Goal: Task Accomplishment & Management: Complete application form

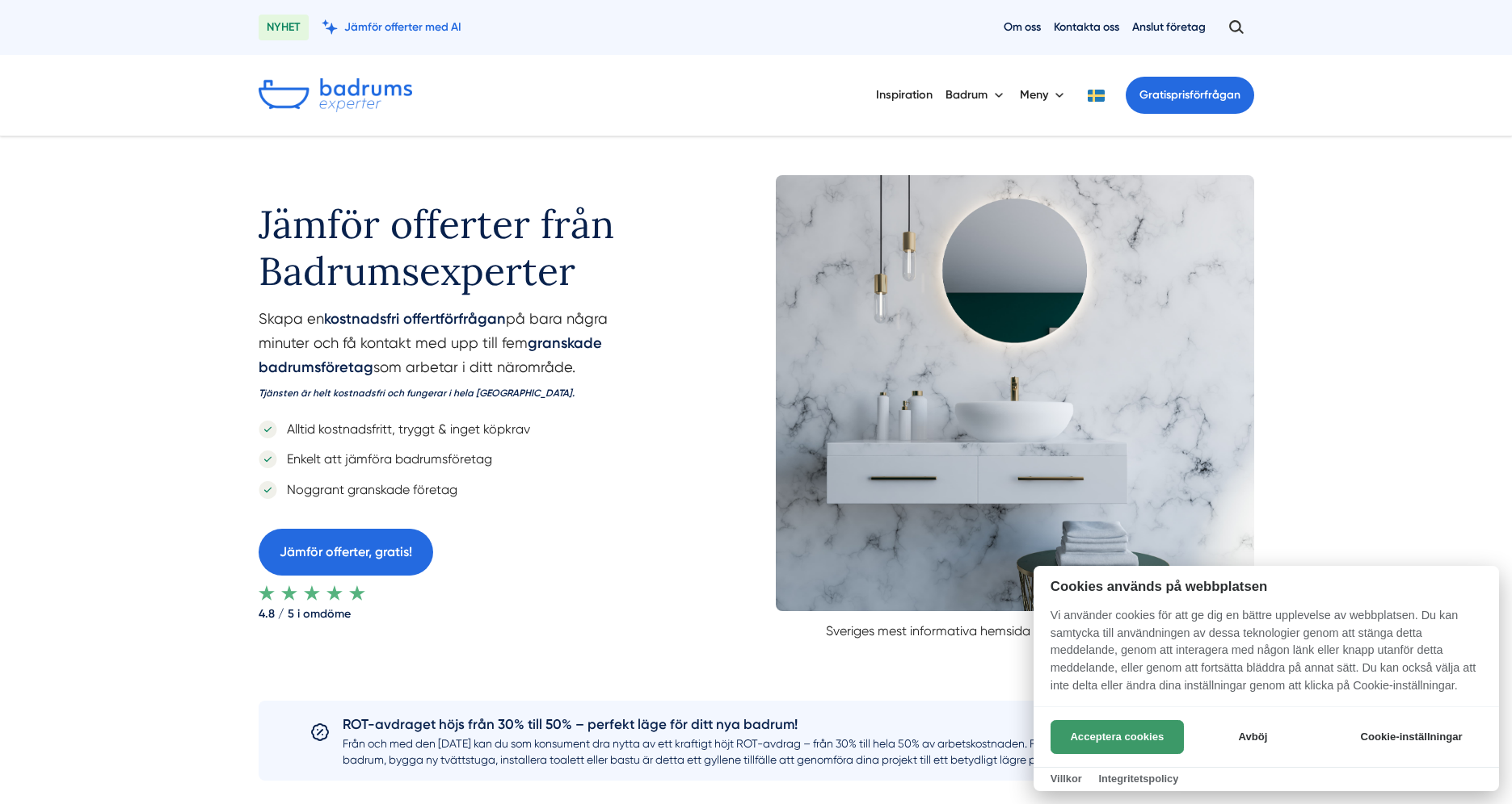
click at [1147, 739] on button "Acceptera cookies" at bounding box center [1116, 737] width 134 height 34
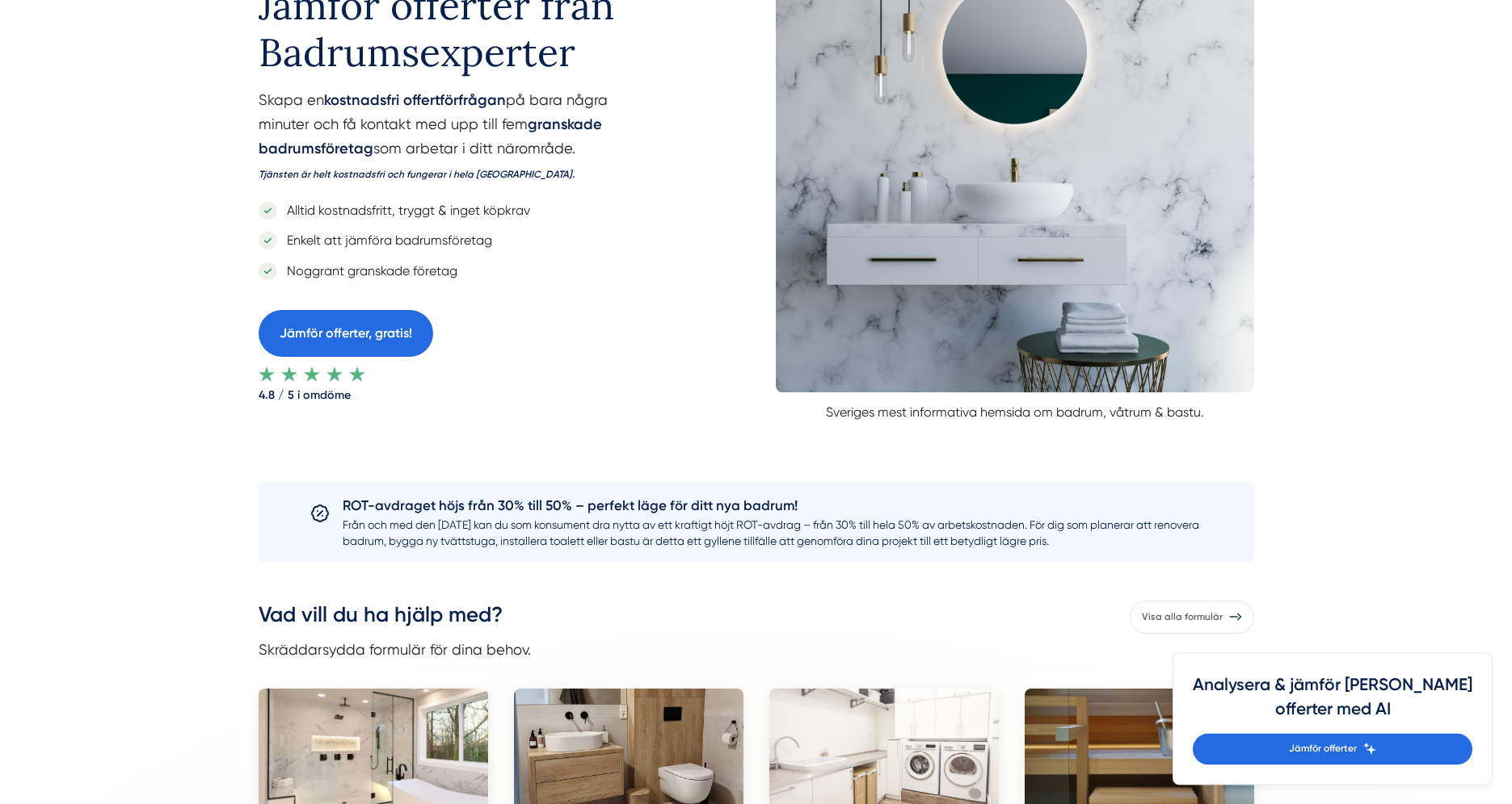
scroll to position [181, 0]
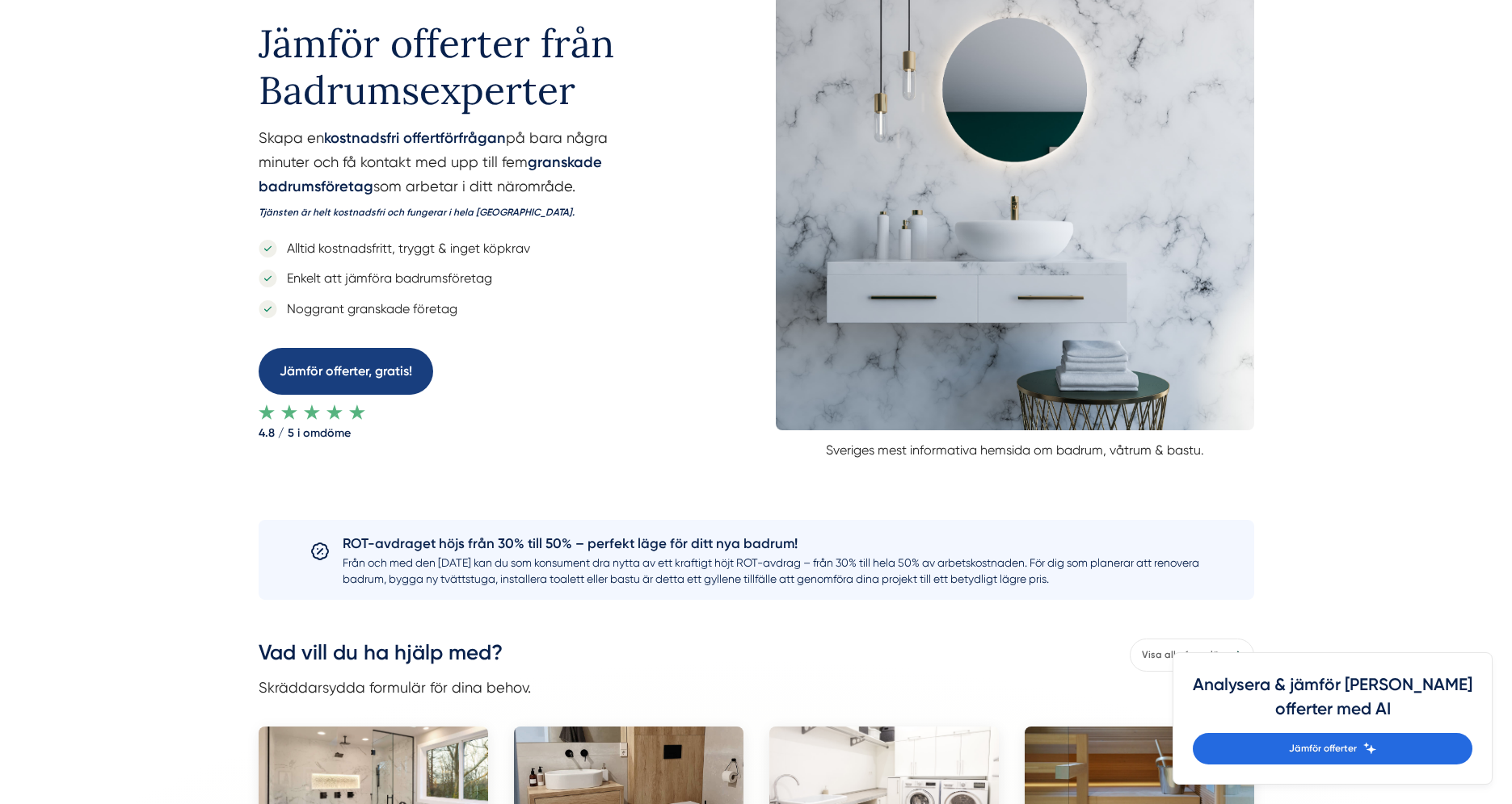
click at [390, 380] on link "Jämför offerter, gratis!" at bounding box center [346, 371] width 174 height 46
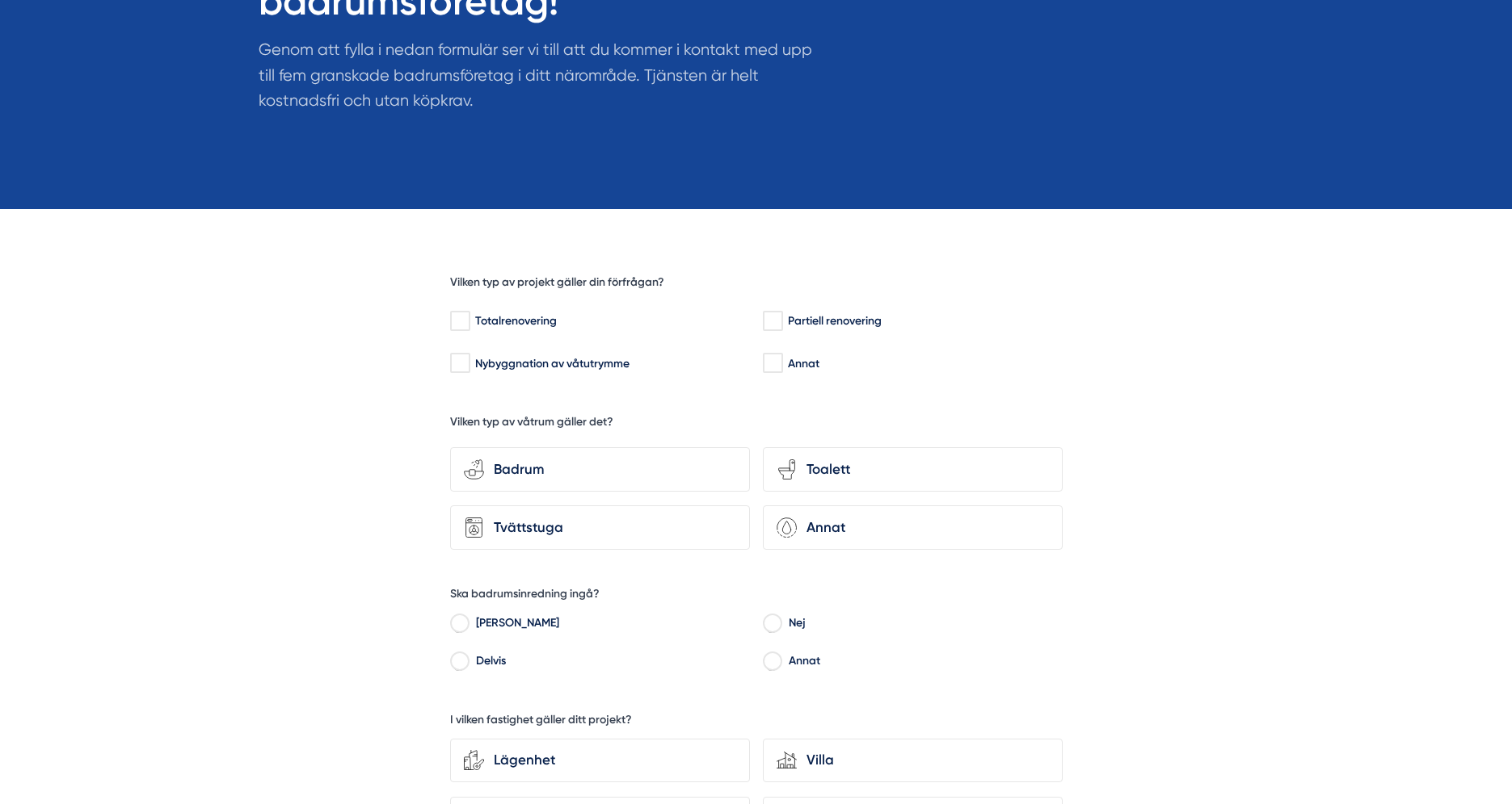
scroll to position [259, 0]
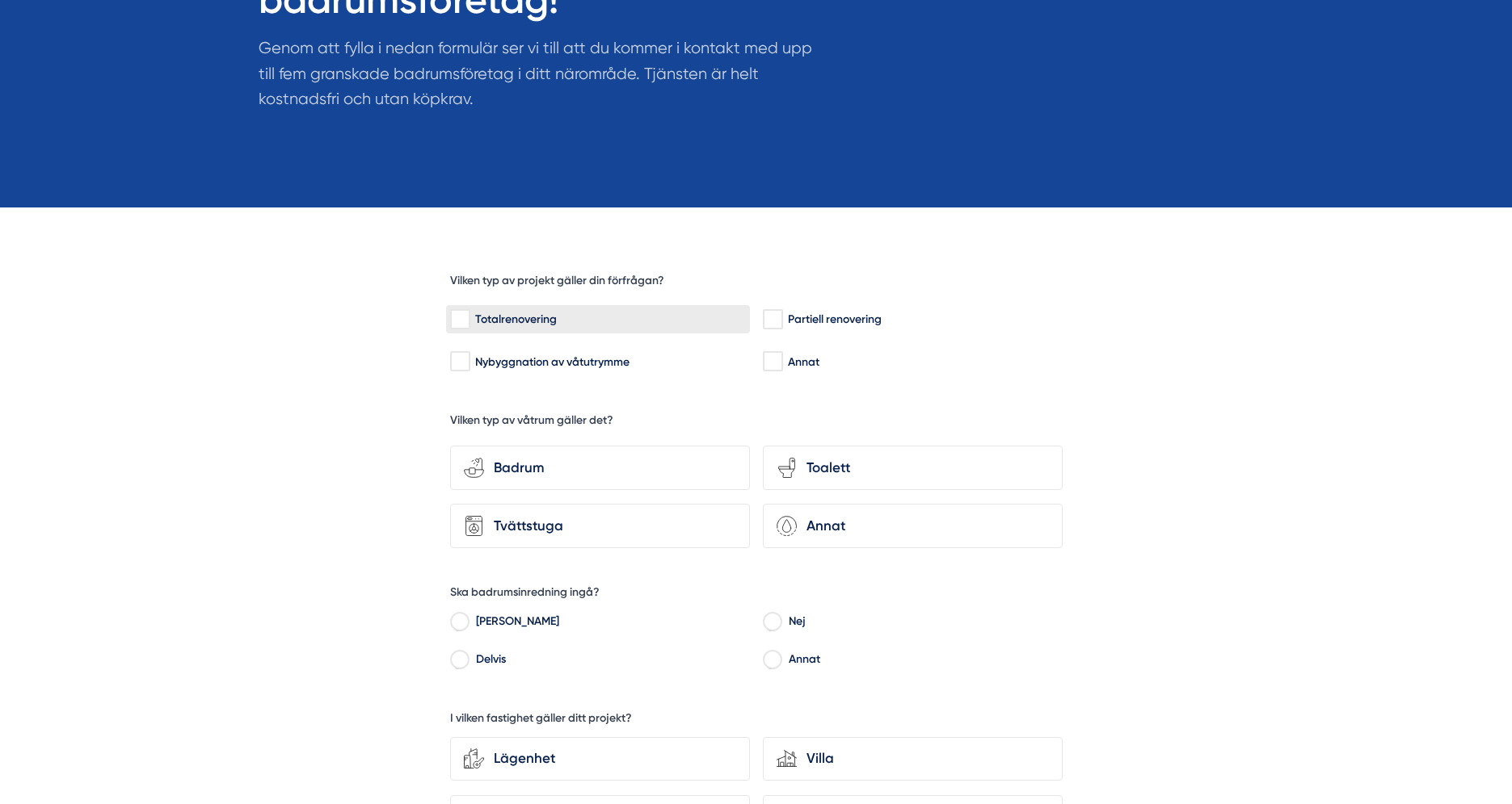
click at [462, 324] on input "Totalrenovering" at bounding box center [459, 320] width 19 height 16
checkbox input "true"
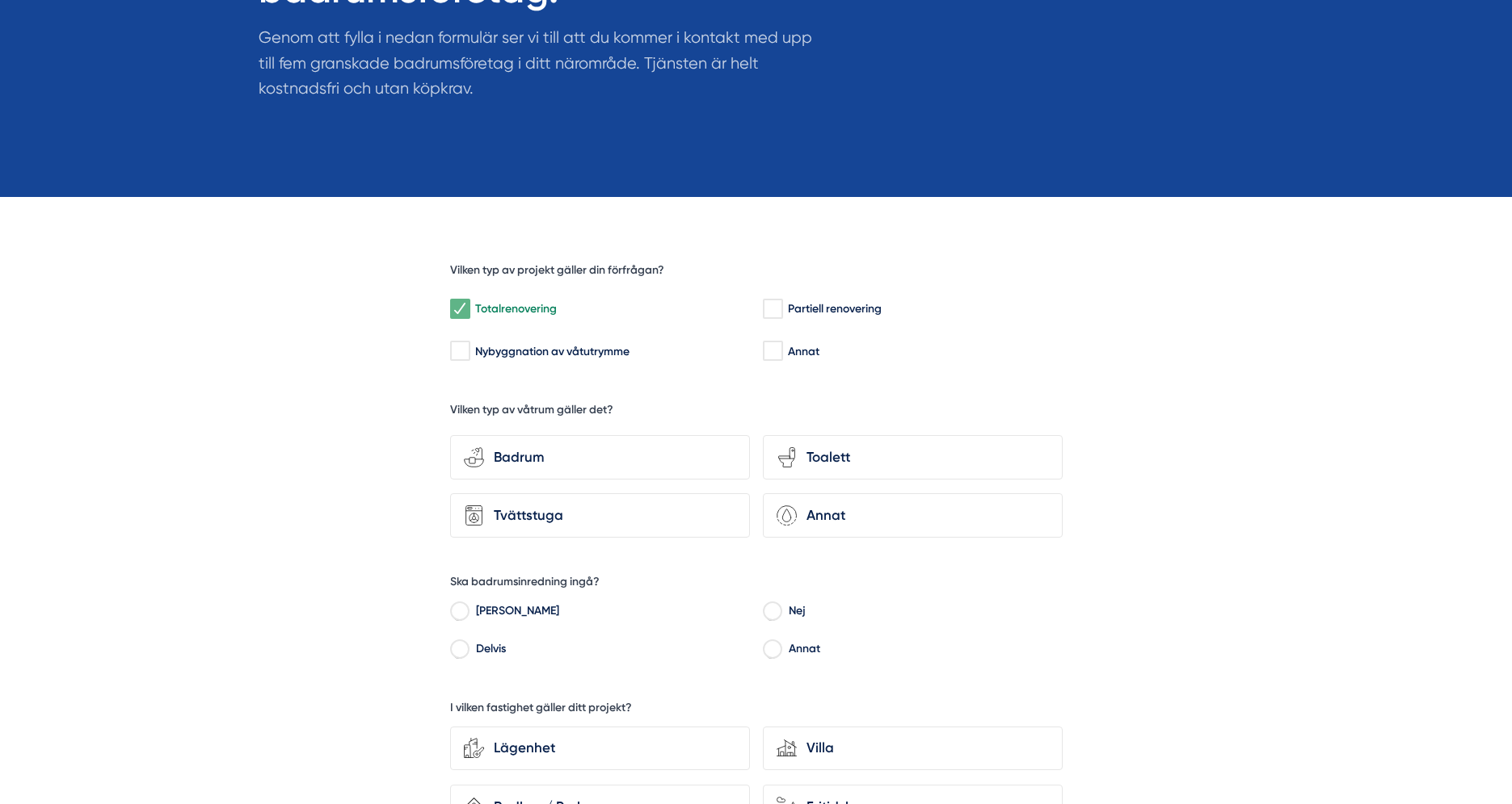
scroll to position [284, 0]
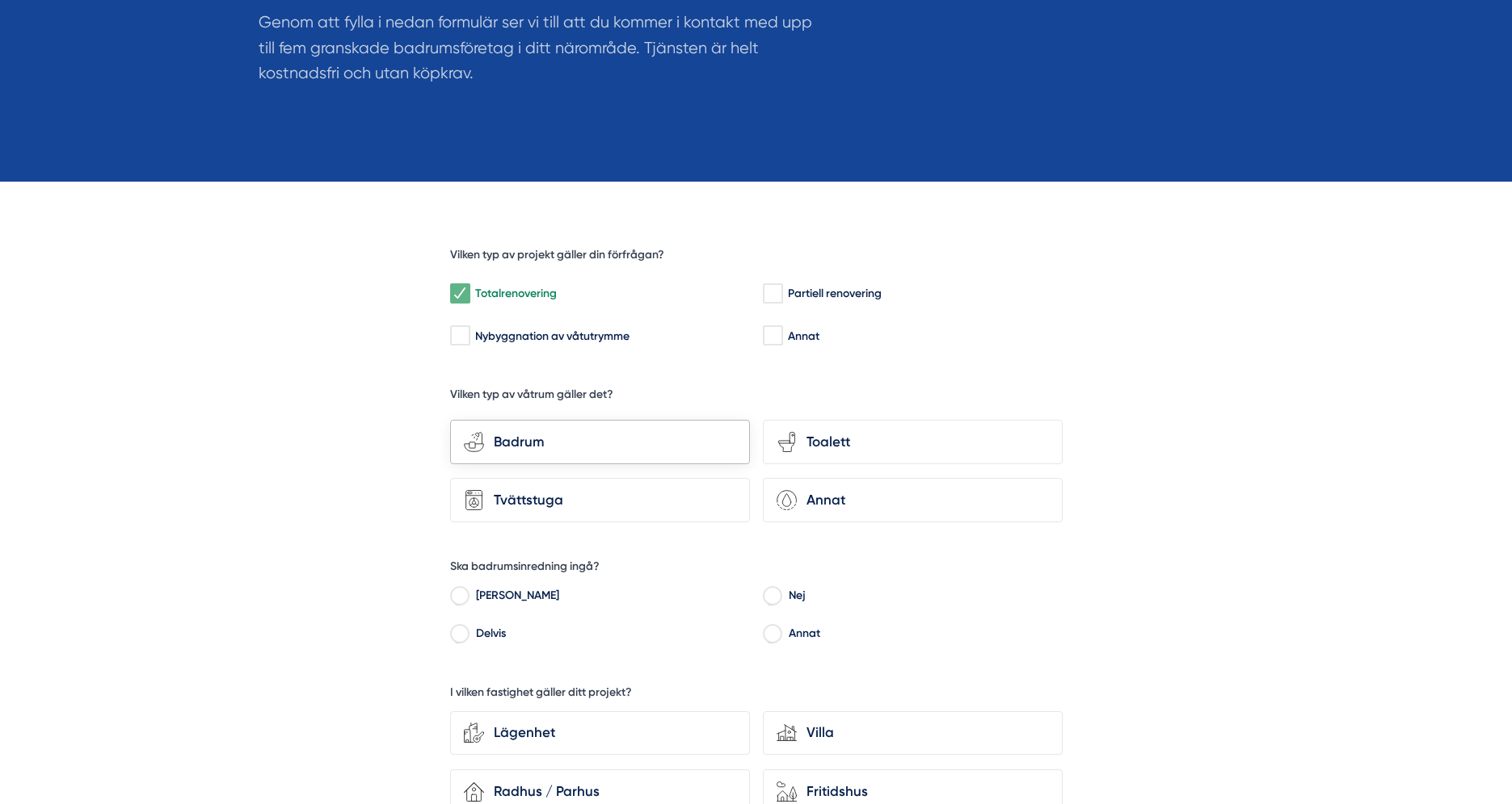
click at [600, 435] on div "Badrum" at bounding box center [609, 441] width 252 height 22
click at [0, 0] on input "bathroom-tub-towel Badrum" at bounding box center [0, 0] width 0 height 0
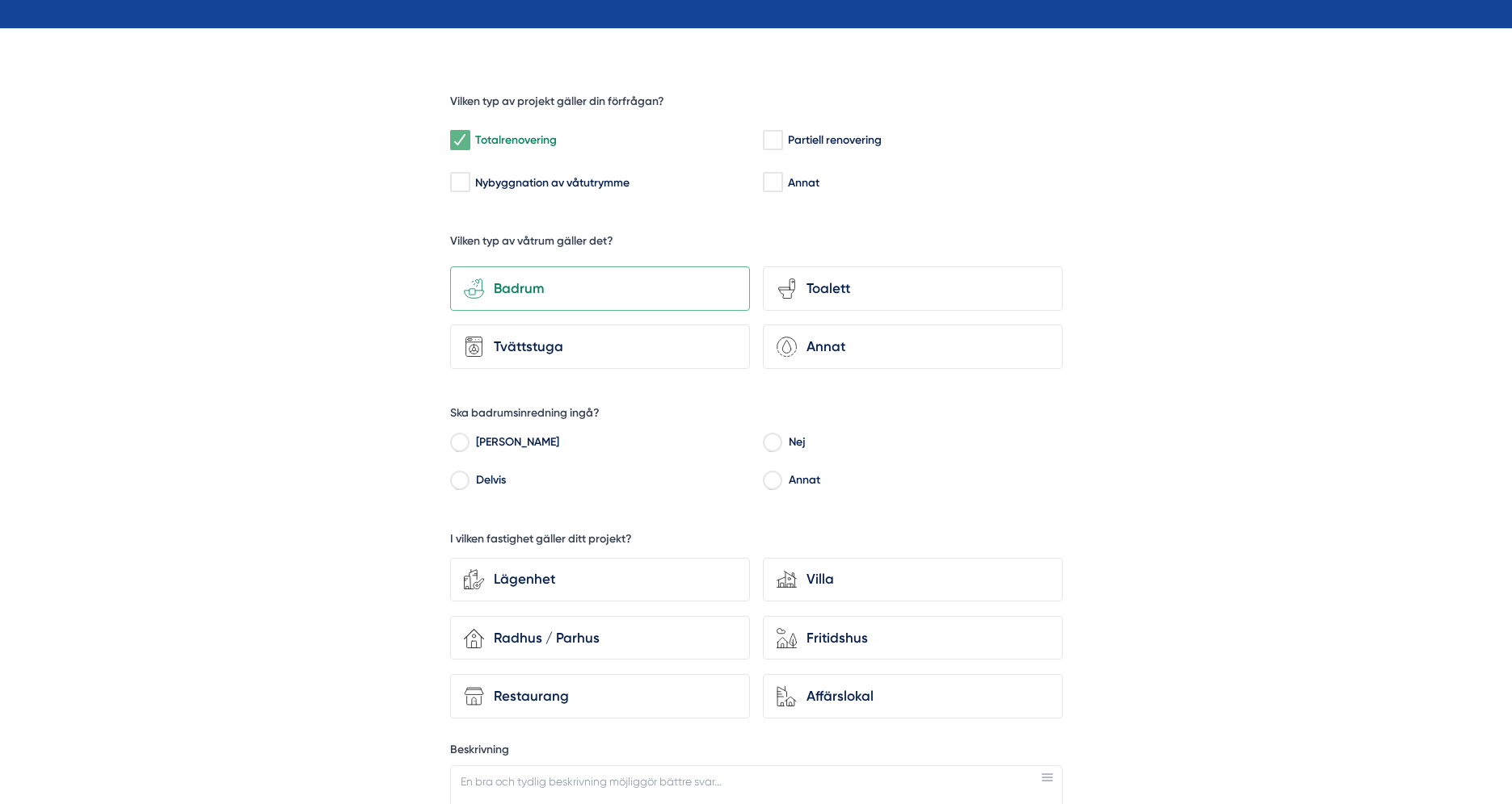
scroll to position [478, 0]
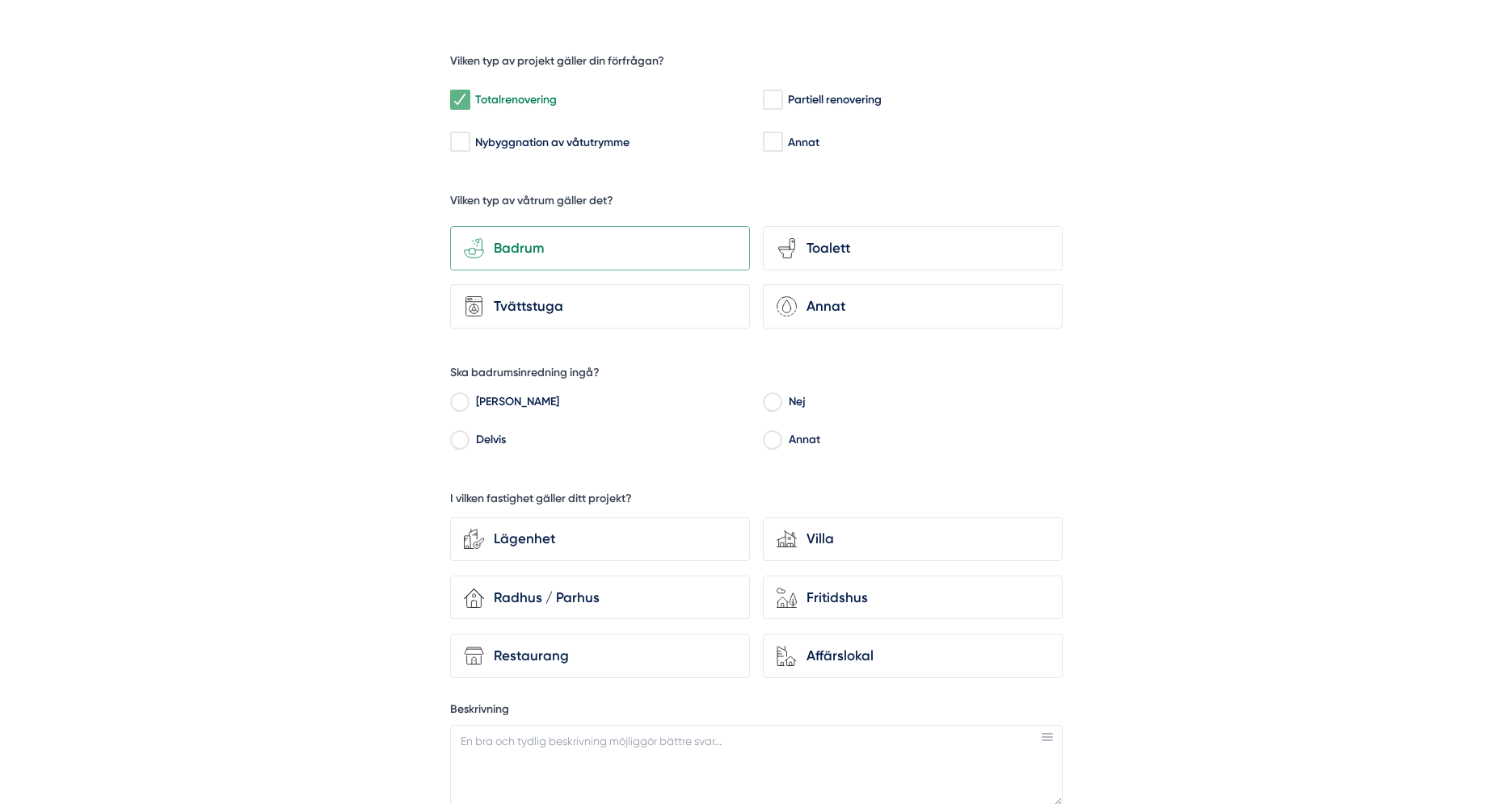
click at [465, 444] on input "Delvis" at bounding box center [459, 442] width 19 height 15
radio input "true"
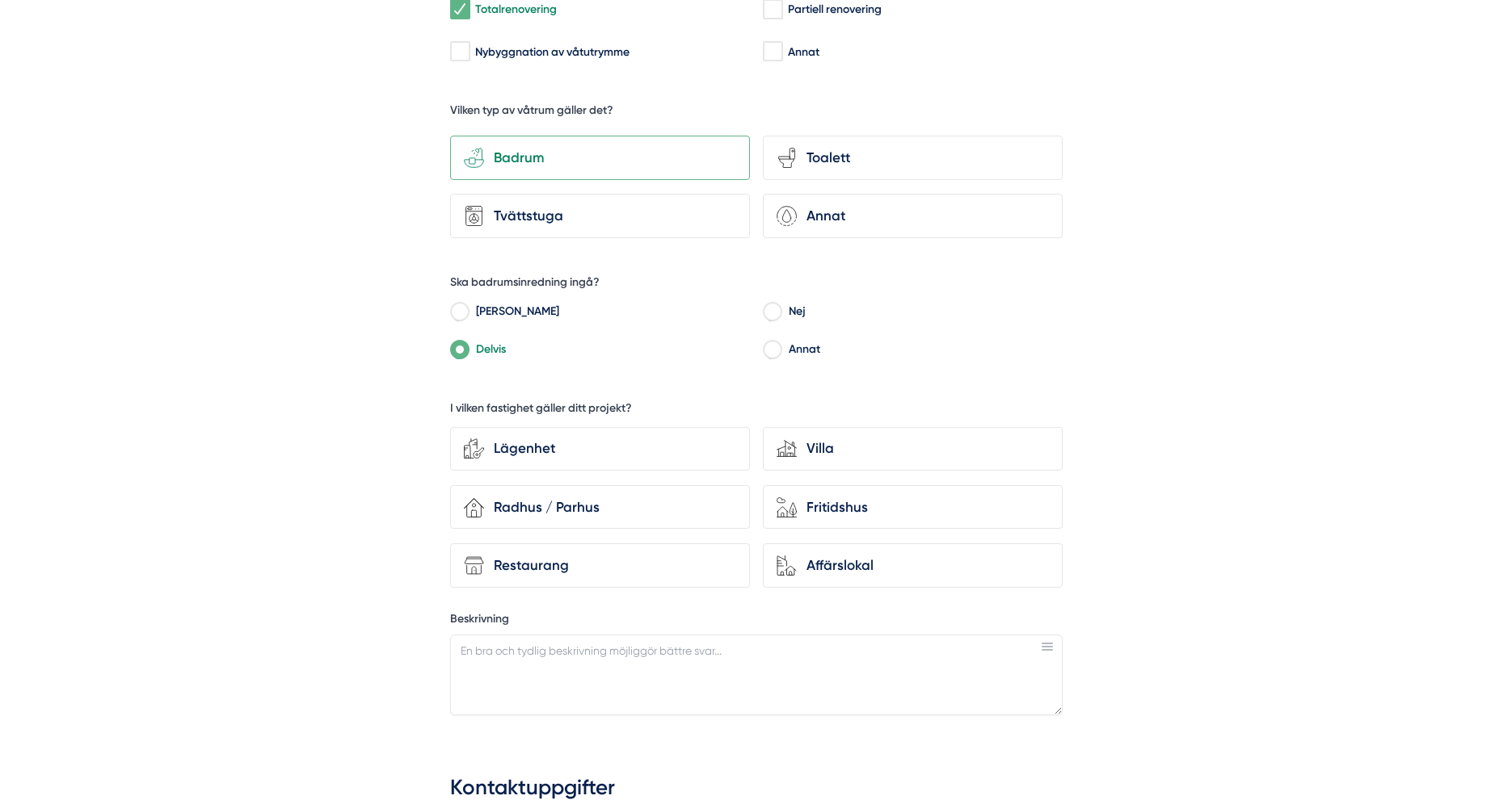
scroll to position [698, 0]
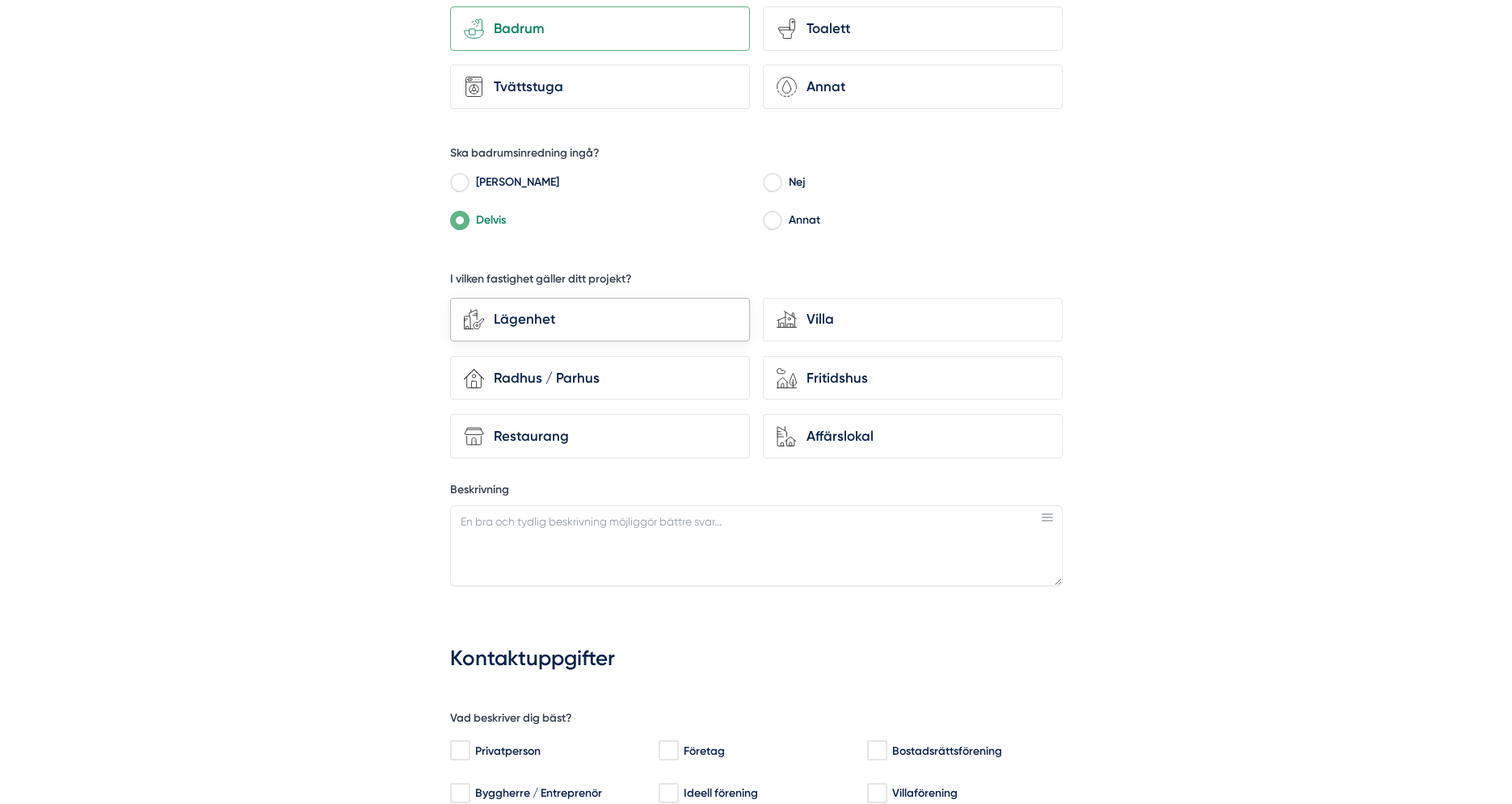
click at [553, 318] on div "Lägenhet" at bounding box center [609, 319] width 252 height 22
click at [0, 0] on input "Lägenhet" at bounding box center [0, 0] width 0 height 0
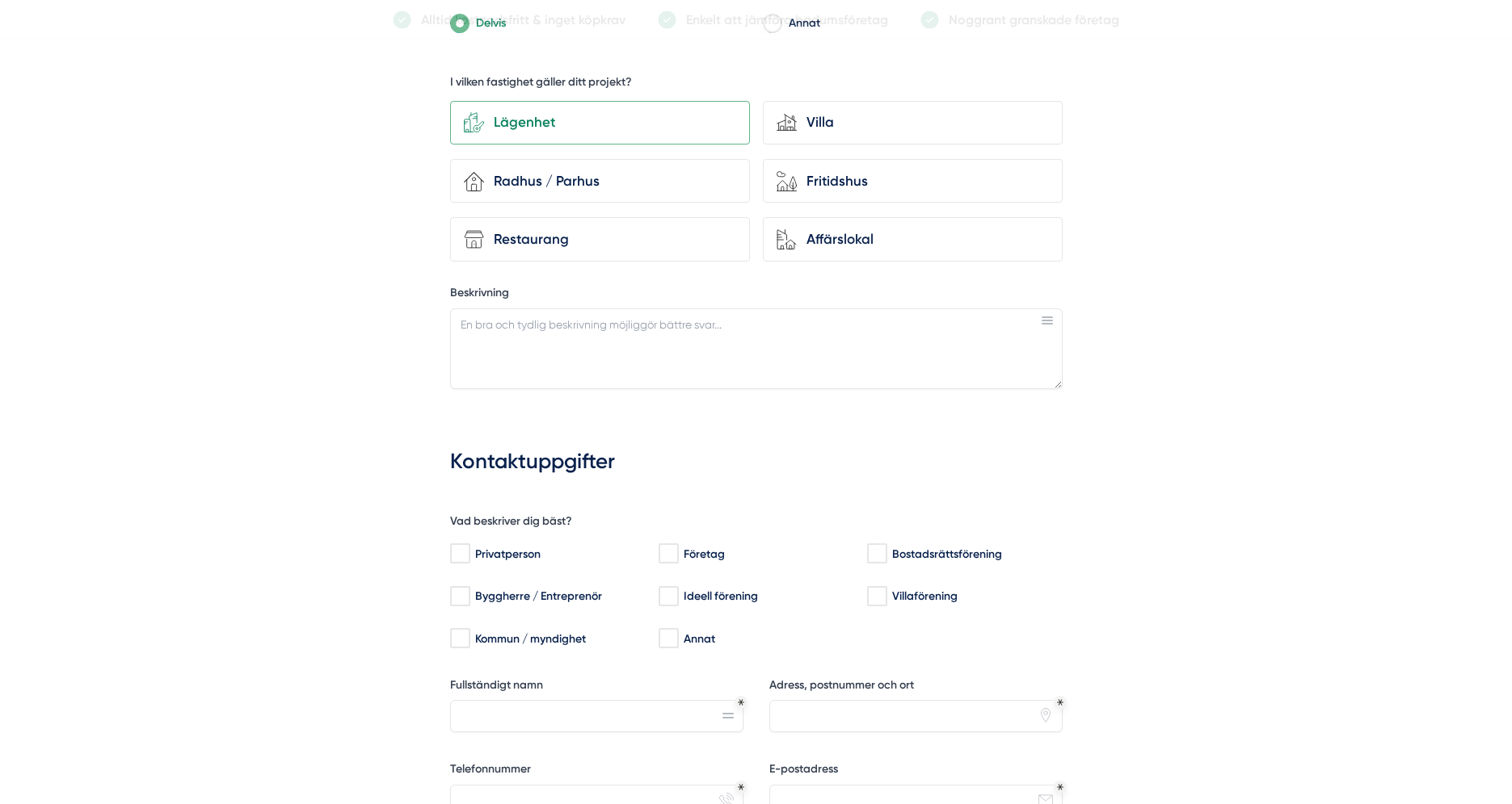
scroll to position [918, 0]
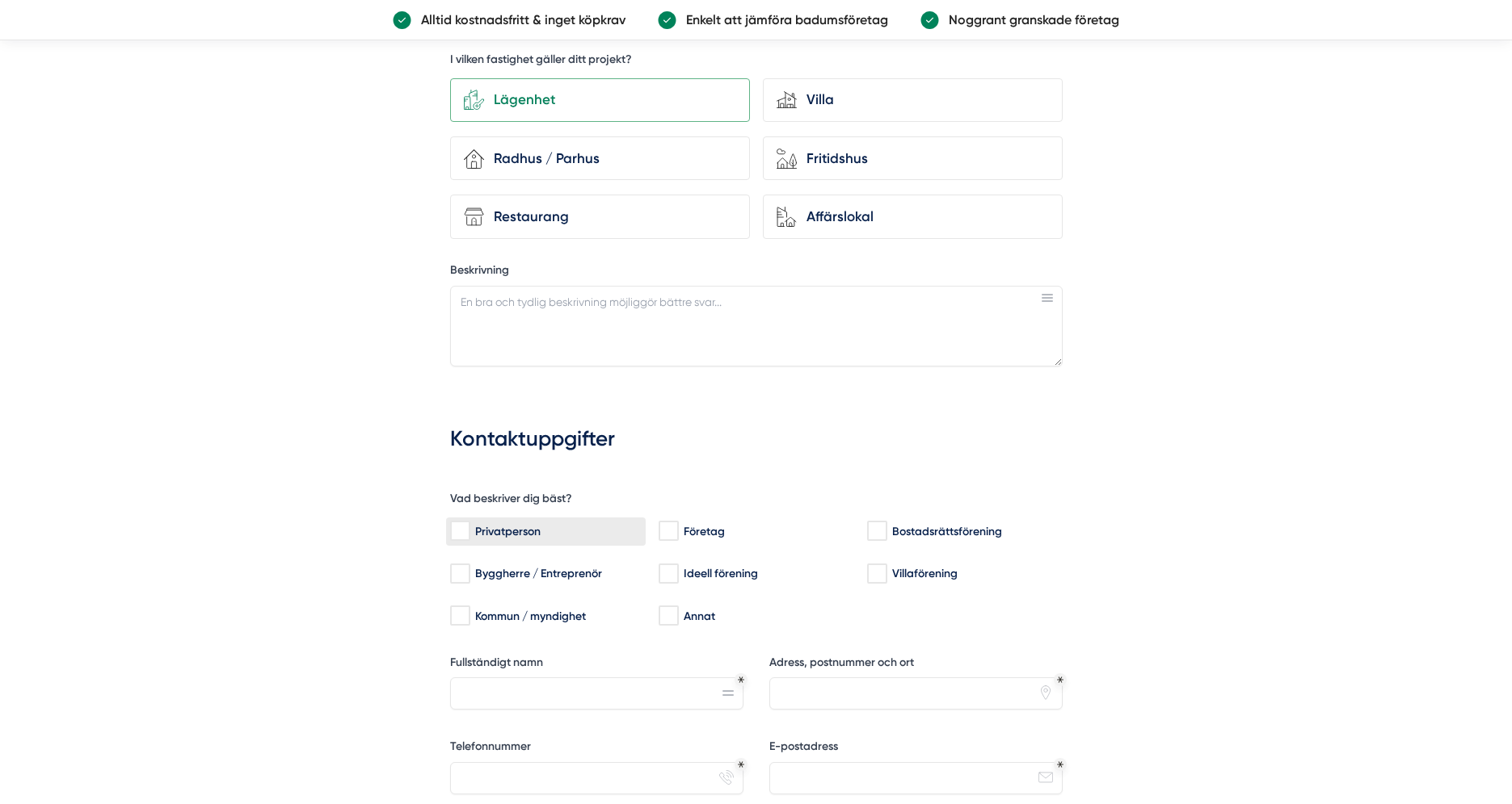
click at [465, 529] on input "Privatperson" at bounding box center [459, 531] width 19 height 16
checkbox input "true"
click at [523, 322] on textarea "Beskrivning" at bounding box center [756, 327] width 612 height 81
click at [499, 301] on textarea "Beskrivning" at bounding box center [756, 327] width 612 height 81
paste textarea "Vi behöver hjälp med en badrumsrenovering i en lägenhet på Garnisonsvägen i [GE…"
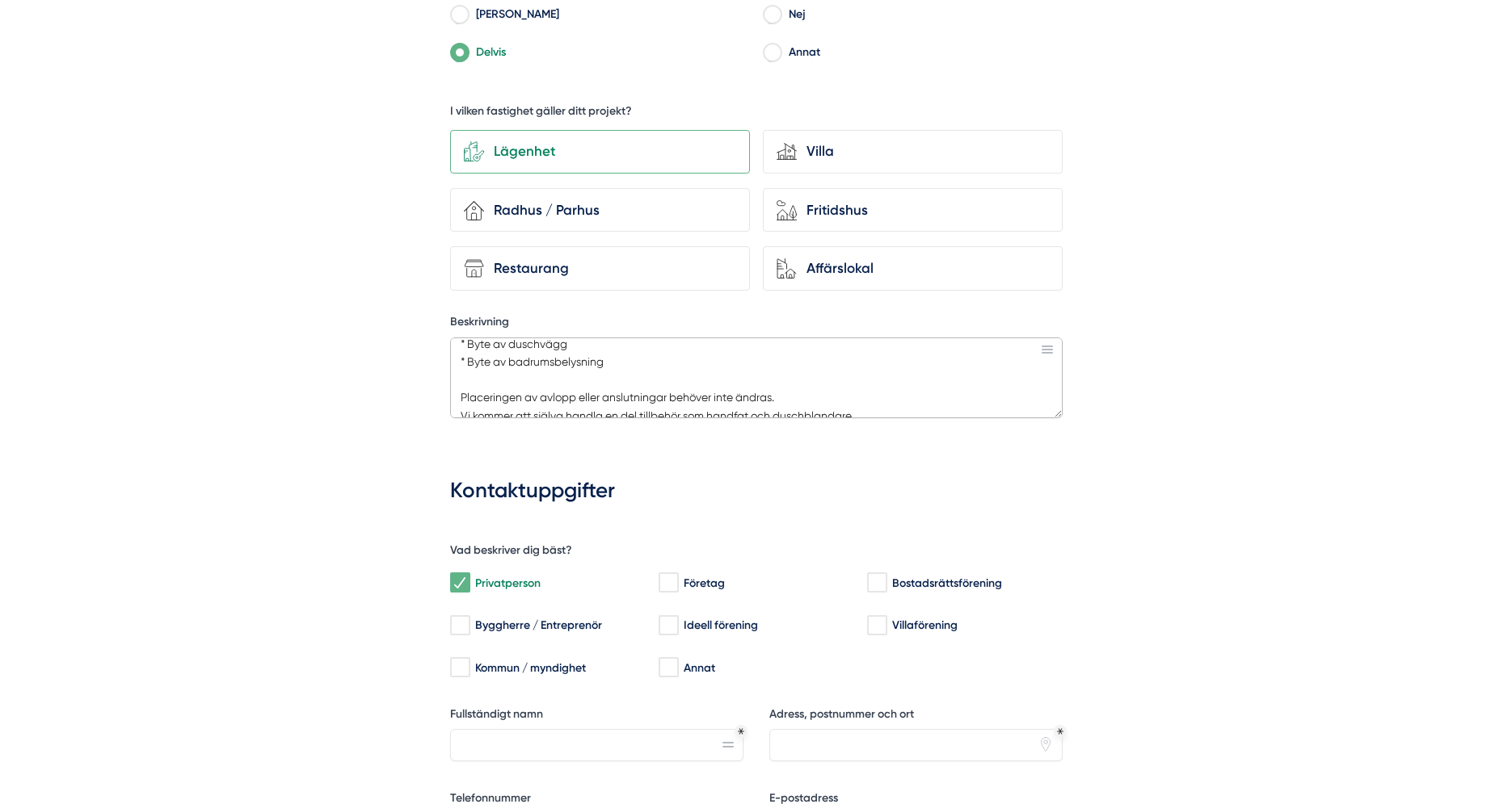
scroll to position [185, 0]
click at [460, 367] on textarea "Vi behöver hjälp med en badrumsrenovering i en lägenhet på Garnisonsvägen i [GE…" at bounding box center [756, 378] width 612 height 81
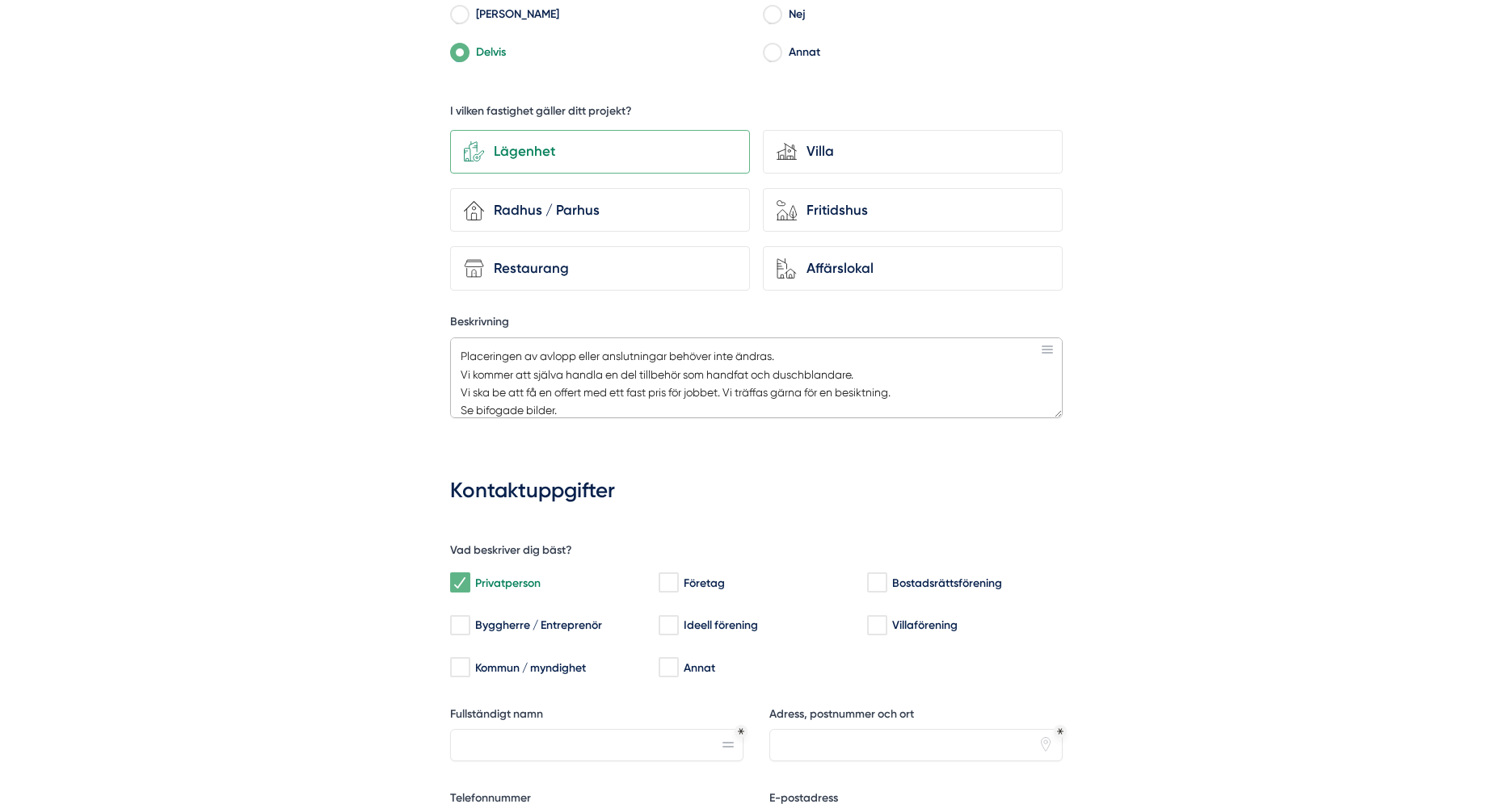
click at [711, 373] on textarea "Vi behöver hjälp med en badrumsrenovering i en lägenhet på Garnisonsvägen i [GE…" at bounding box center [756, 378] width 612 height 81
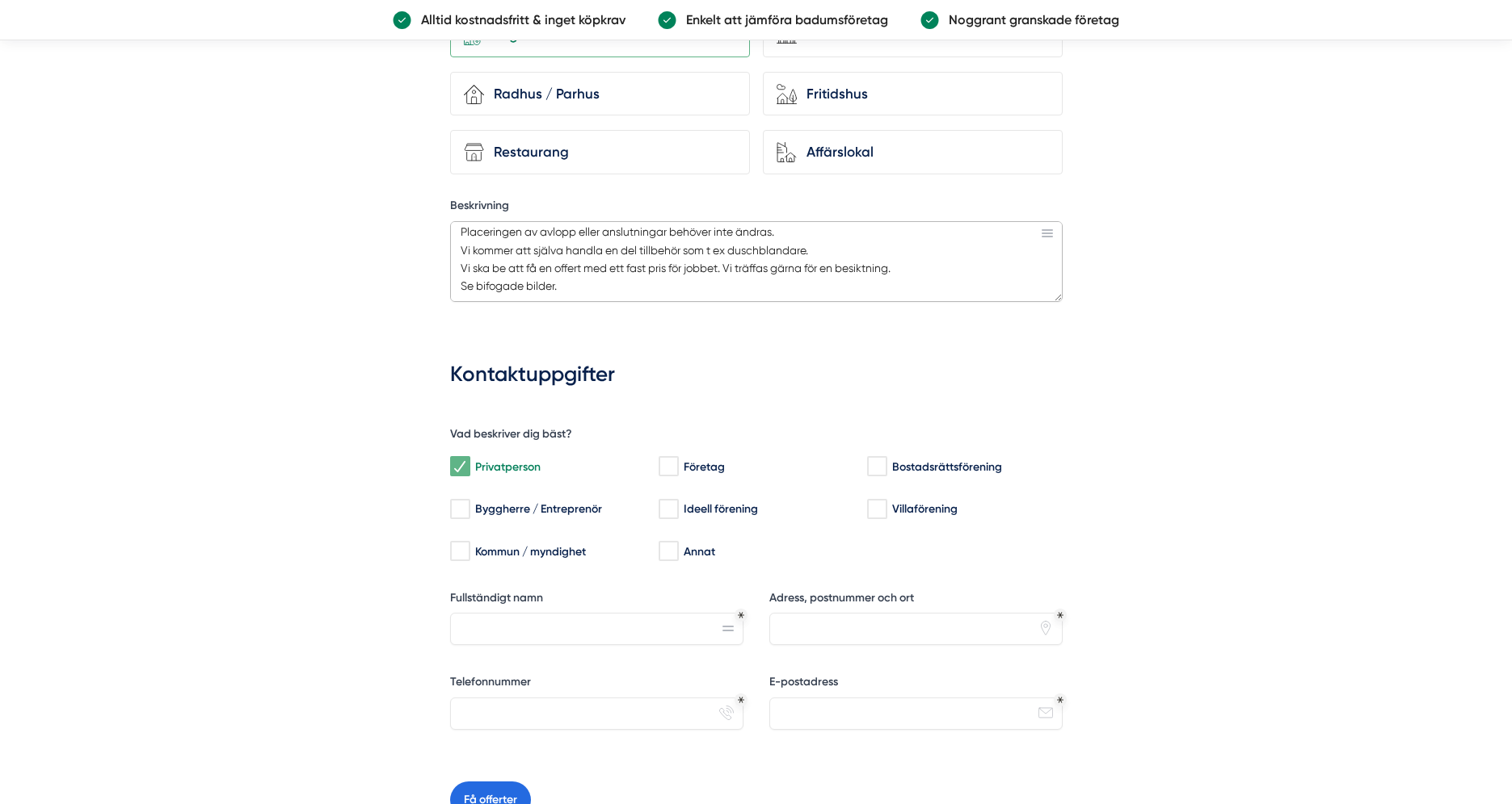
scroll to position [1163, 0]
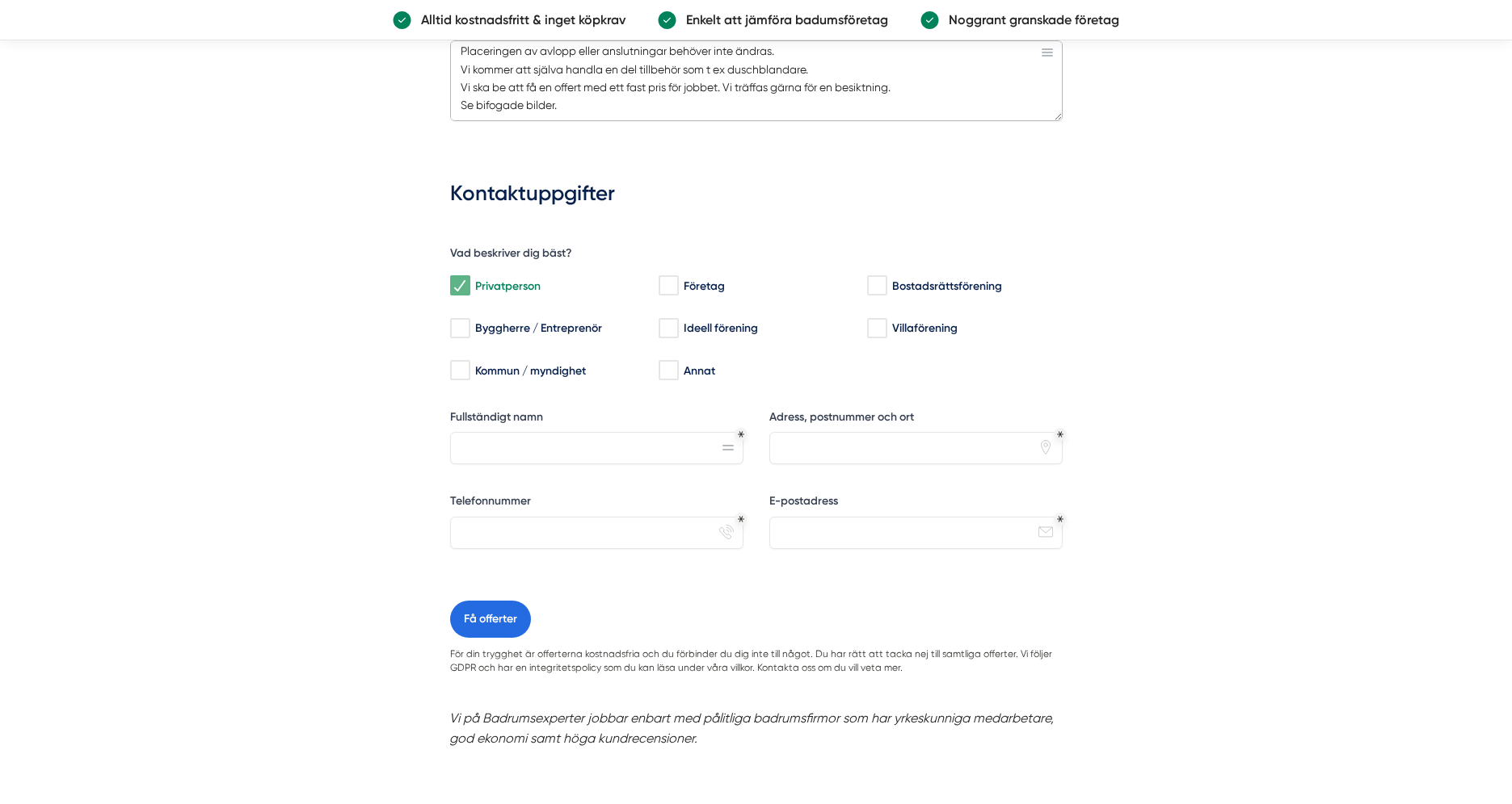
type textarea "Vi behöver hjälp med en badrumsrenovering i en lägenhet på Garnisonsvägen i [GE…"
click at [466, 452] on input "Fullständigt namn" at bounding box center [597, 447] width 293 height 32
type input "[PERSON_NAME]"
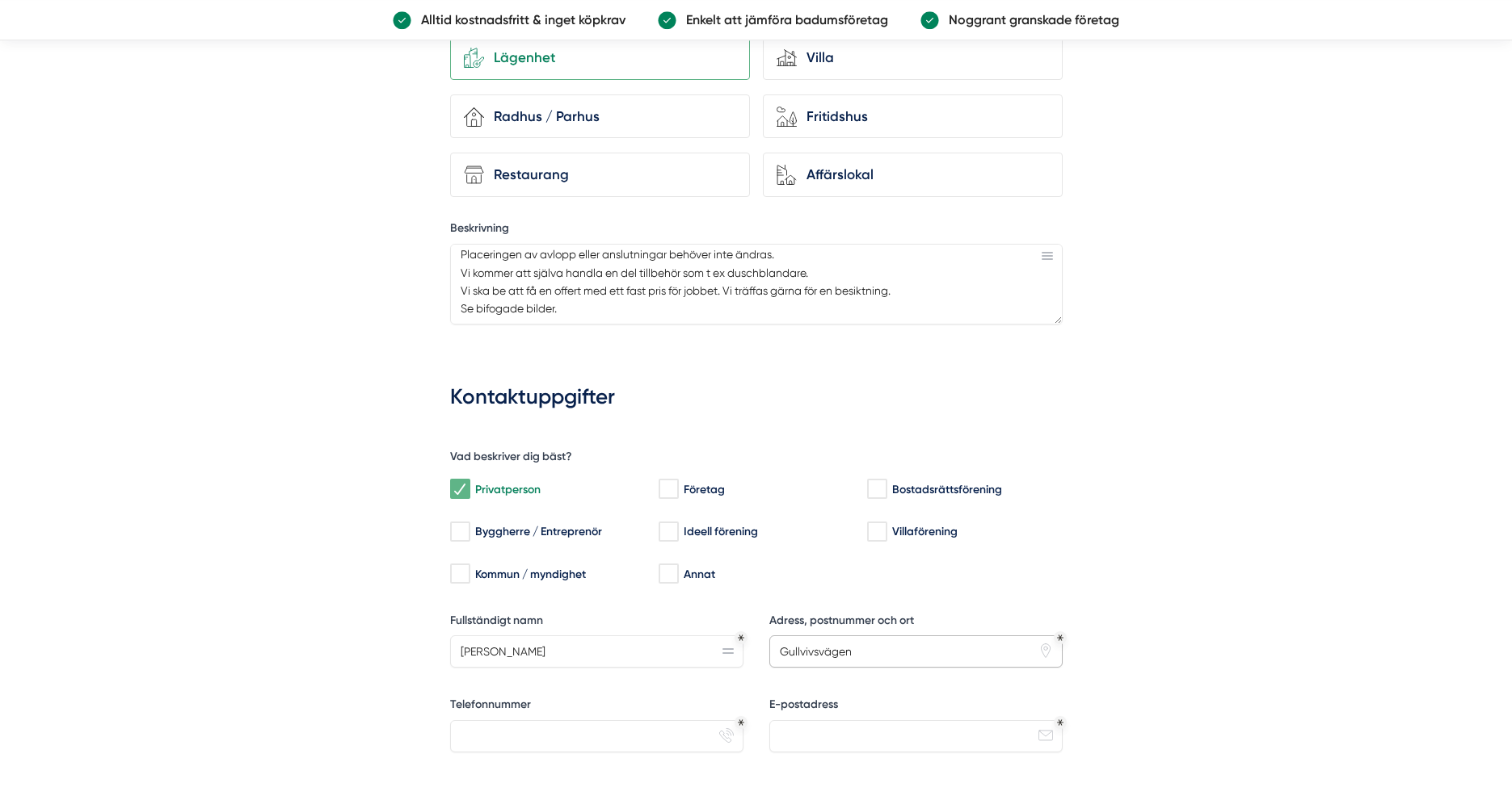
scroll to position [957, 0]
type input "Gullvivsvägen"
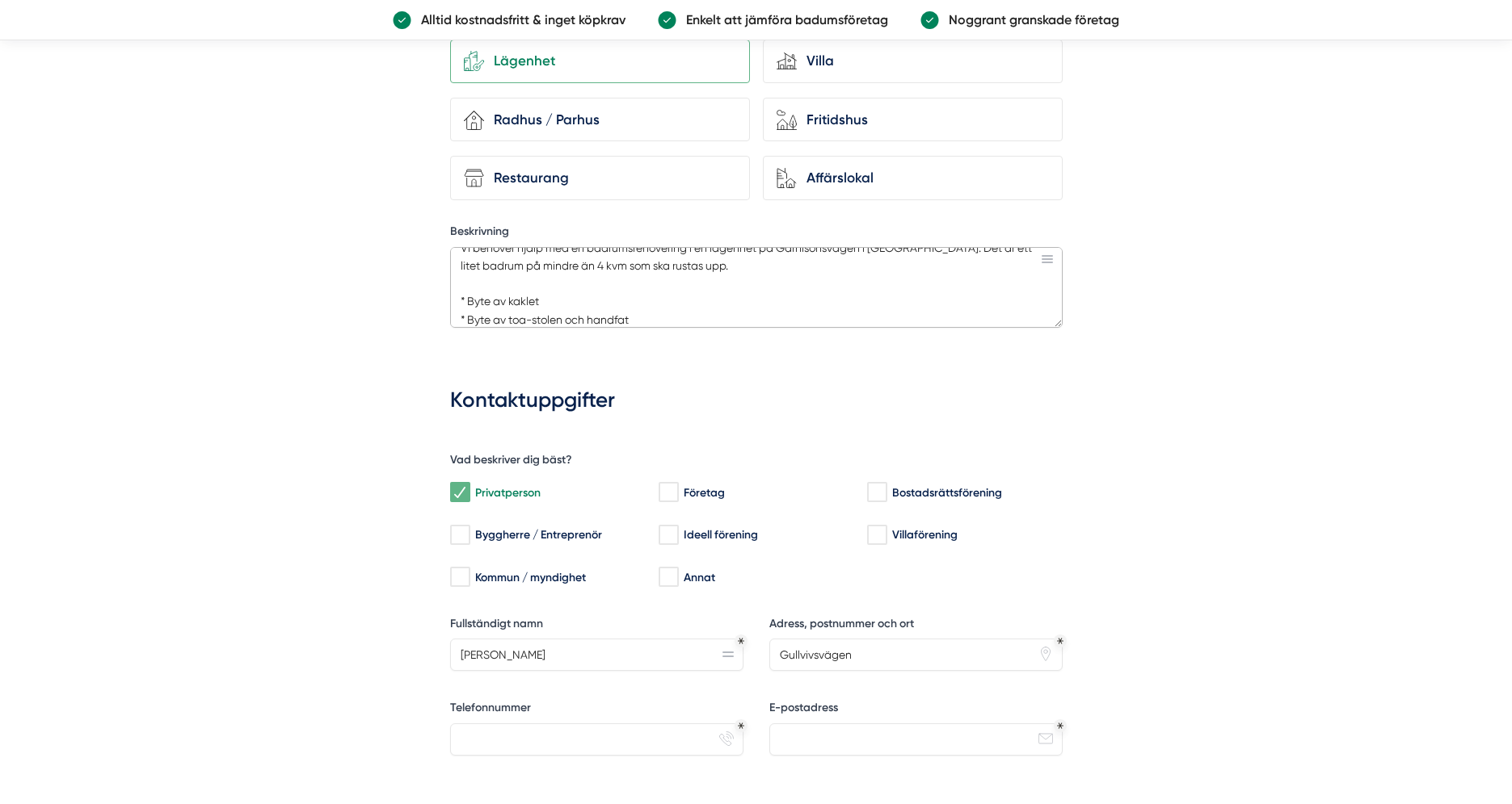
scroll to position [0, 0]
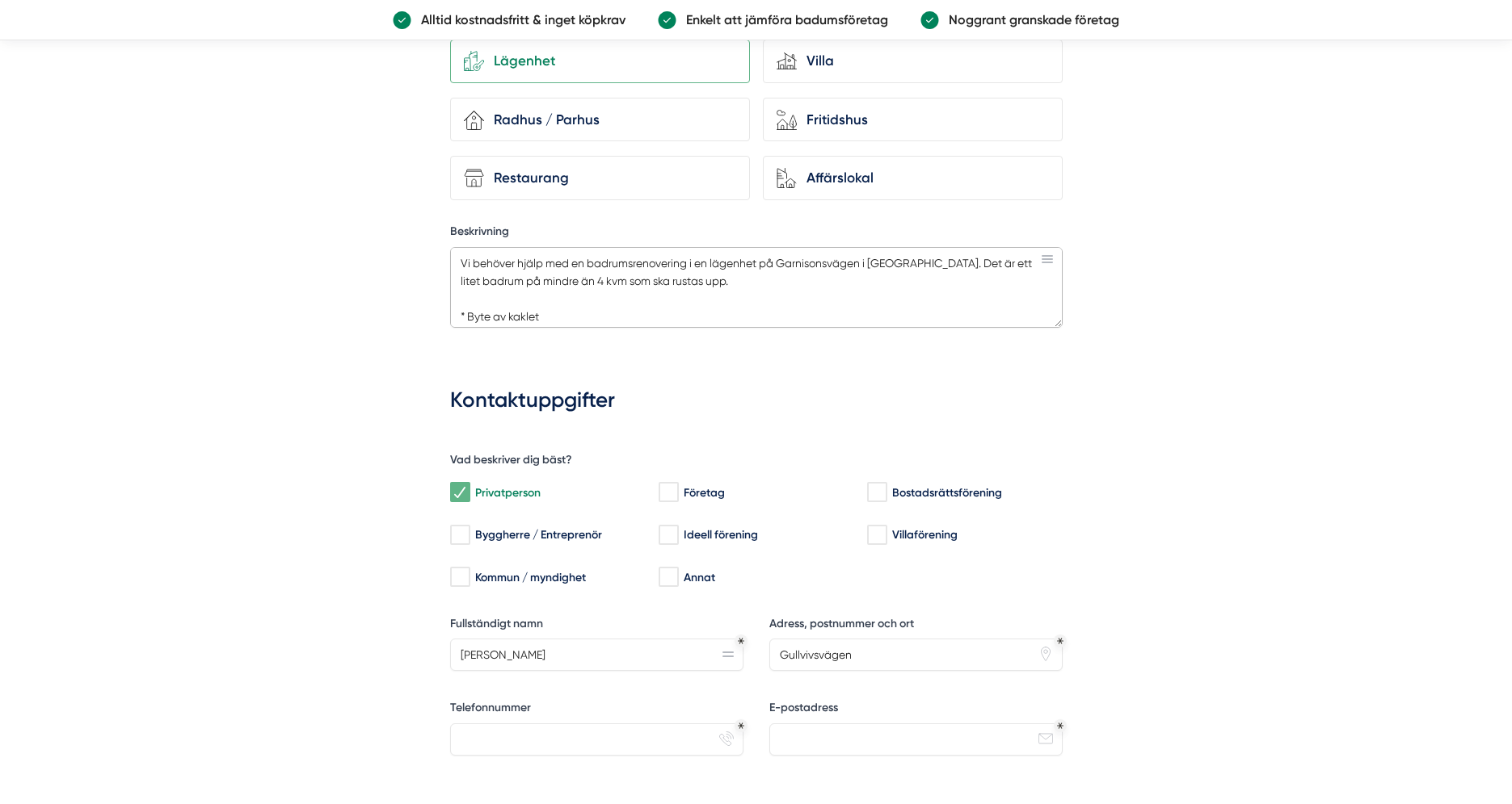
click at [865, 258] on textarea "Vi behöver hjälp med en badrumsrenovering i en lägenhet på Garnisonsvägen i [GE…" at bounding box center [756, 288] width 612 height 81
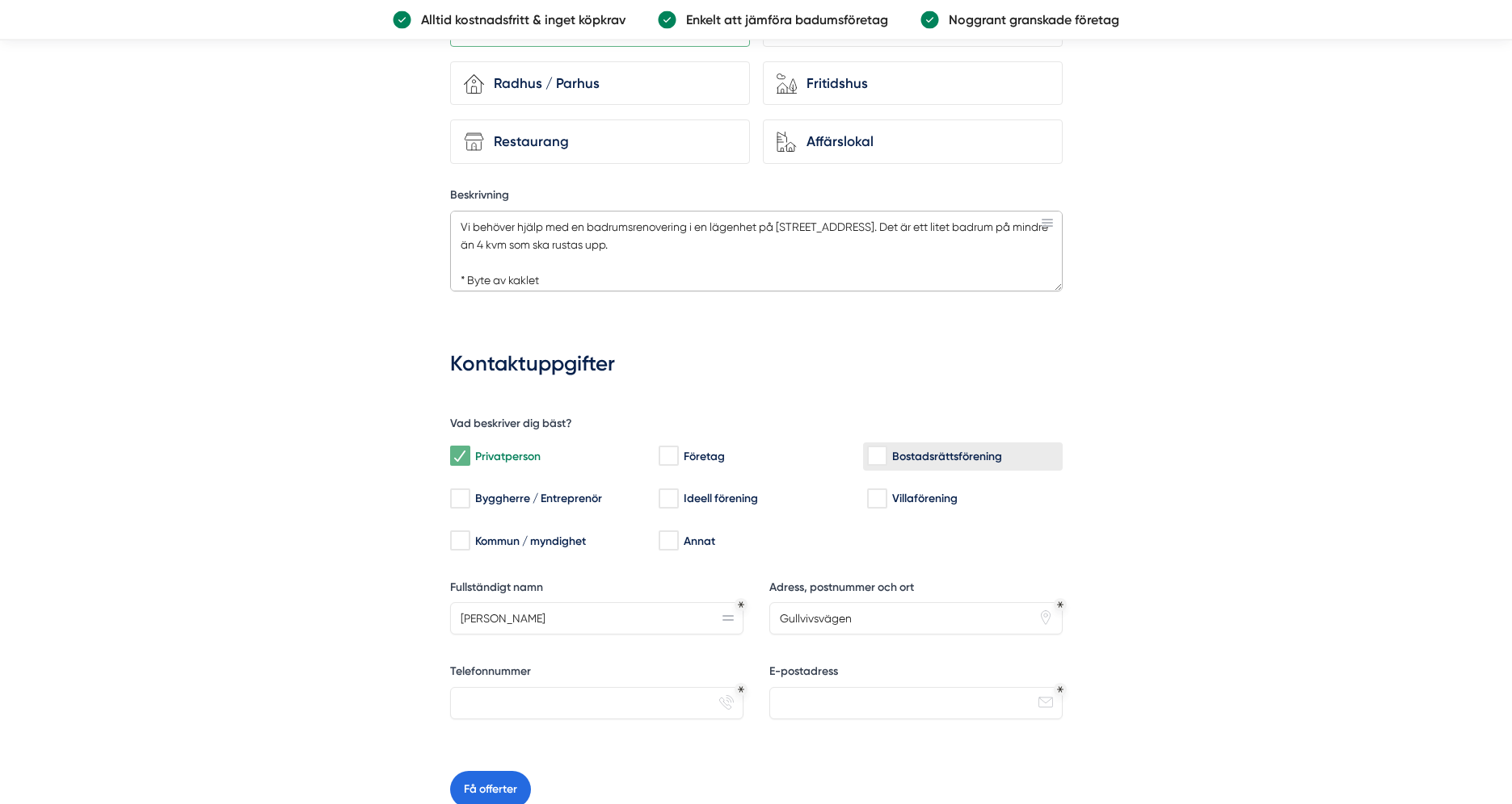
scroll to position [1047, 0]
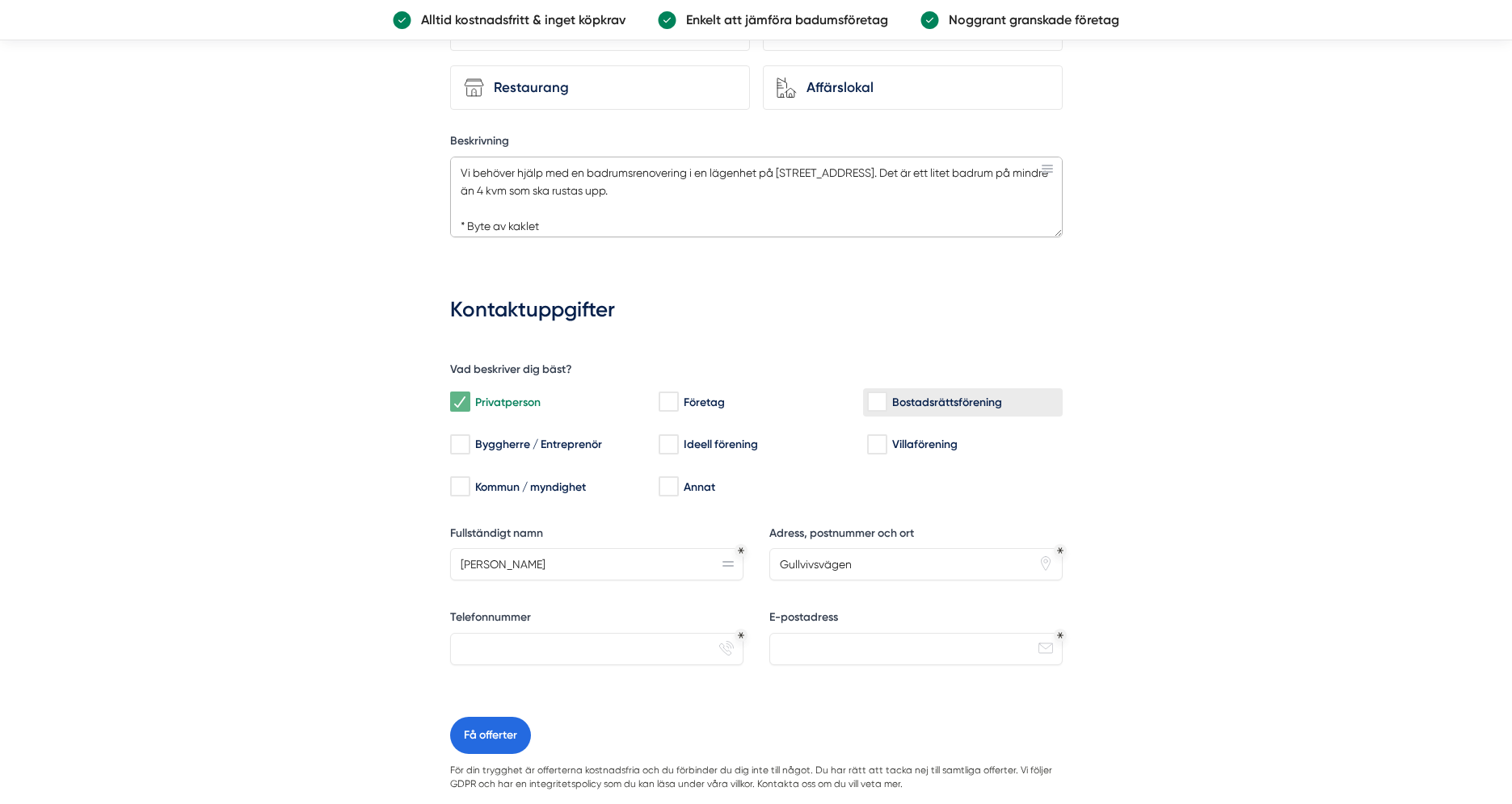
type textarea "Vi behöver hjälp med en badrumsrenovering i en lägenhet på [STREET_ADDRESS]. De…"
click at [882, 397] on input "Bostadsrättsförening" at bounding box center [877, 402] width 19 height 16
click at [877, 402] on input "Bostadsrättsförening" at bounding box center [877, 402] width 19 height 16
checkbox input "false"
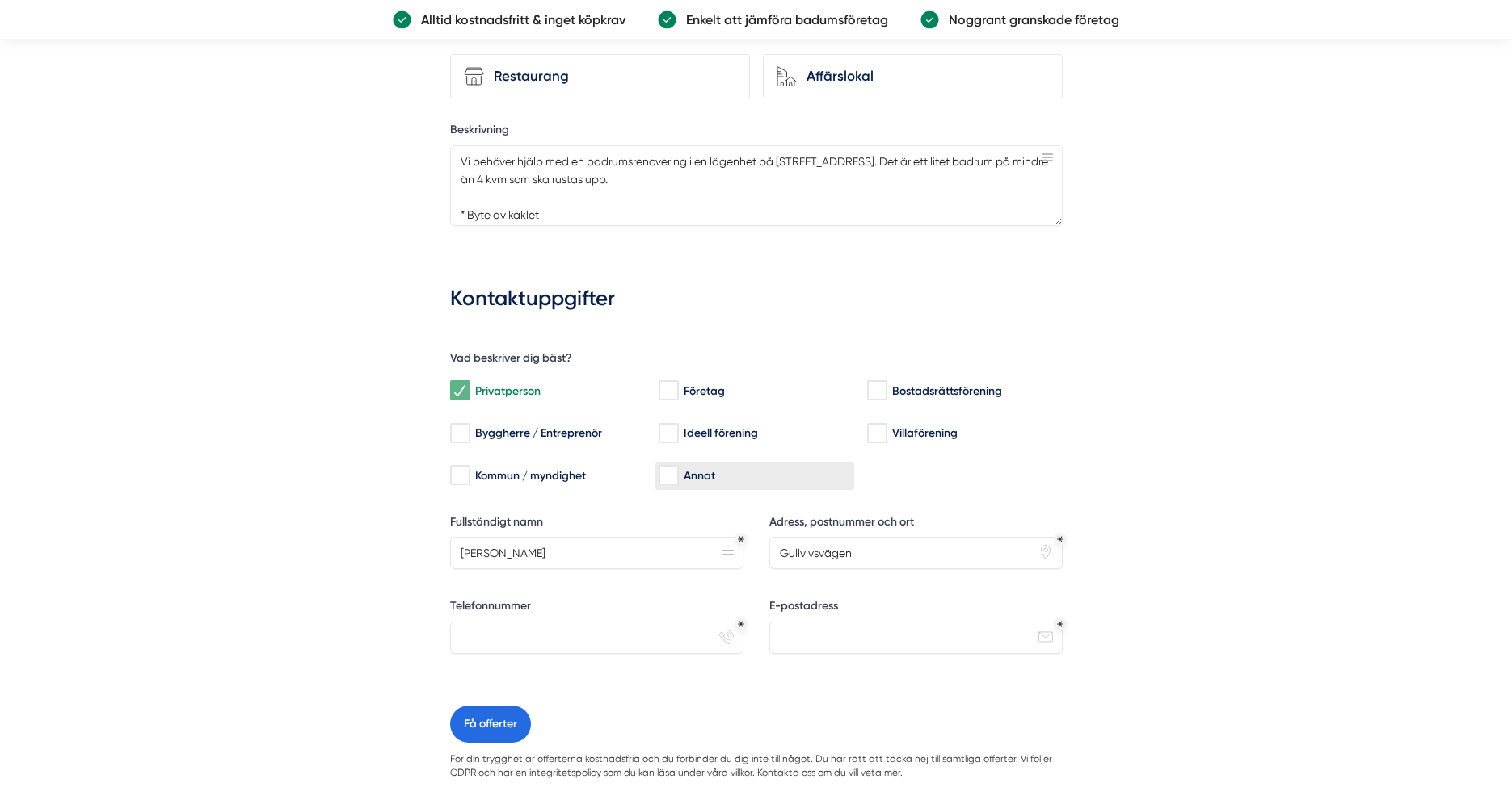
scroll to position [1073, 0]
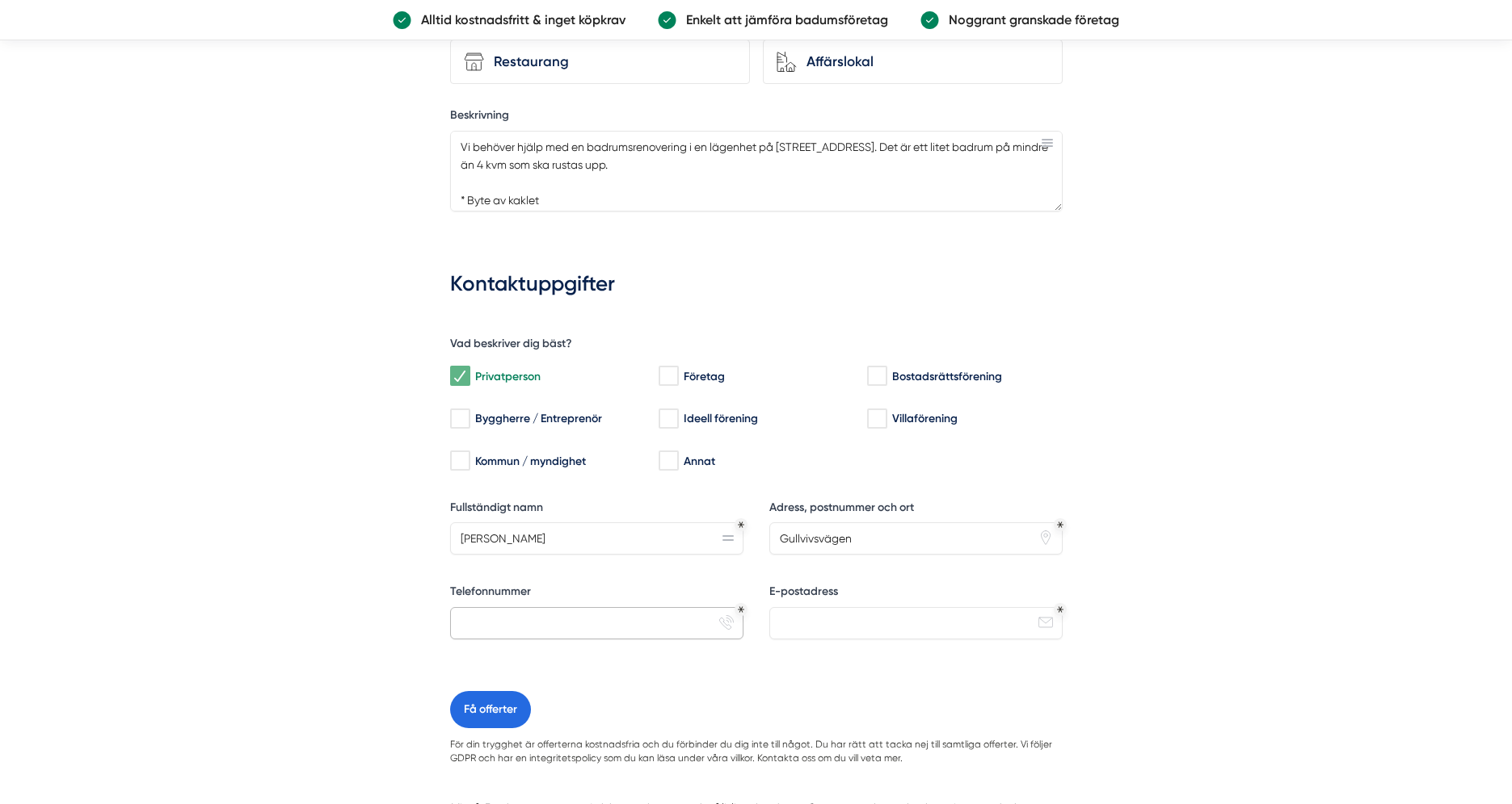
click at [515, 622] on input "Telefonnummer" at bounding box center [597, 623] width 293 height 32
type input "072-7360316"
click at [784, 626] on input "E-postadress" at bounding box center [915, 623] width 293 height 32
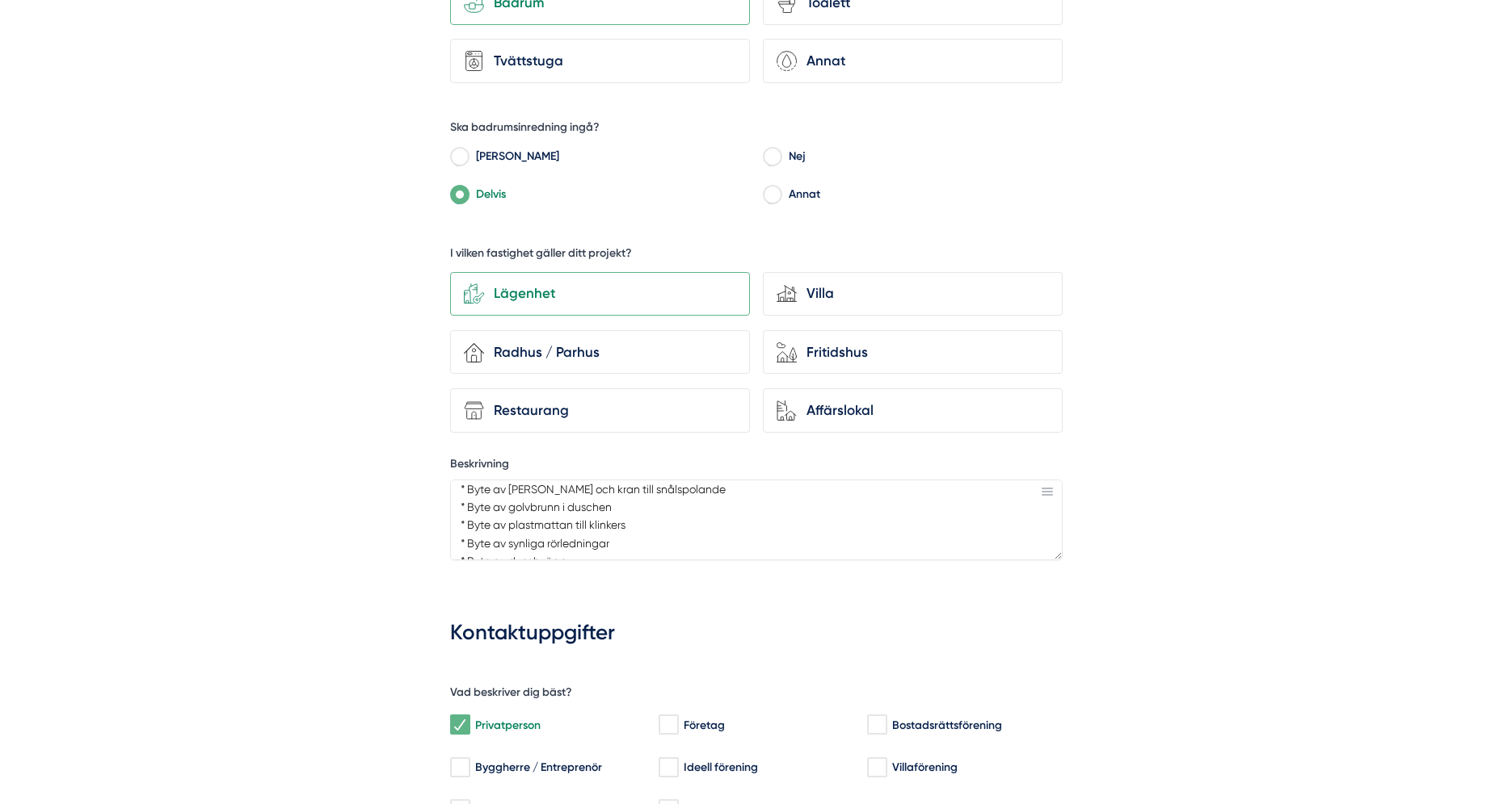
scroll to position [221, 0]
type input "[PERSON_NAME][EMAIL_ADDRESS][DOMAIN_NAME]"
drag, startPoint x: 461, startPoint y: 542, endPoint x: 560, endPoint y: 546, distance: 99.1
click at [560, 546] on textarea "Vi behöver hjälp med en badrumsrenovering i en lägenhet på [STREET_ADDRESS]. De…" at bounding box center [756, 520] width 612 height 81
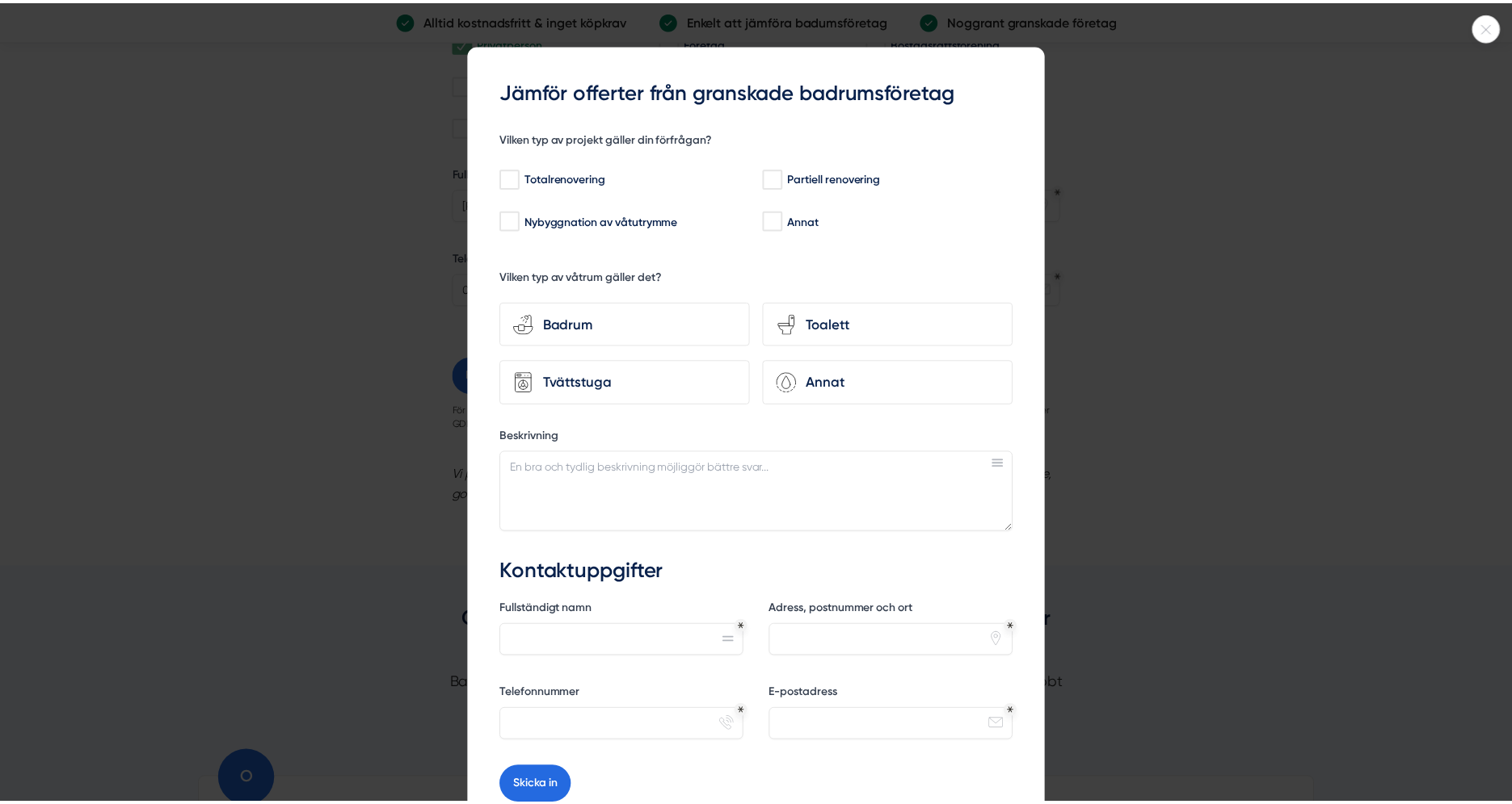
scroll to position [159, 0]
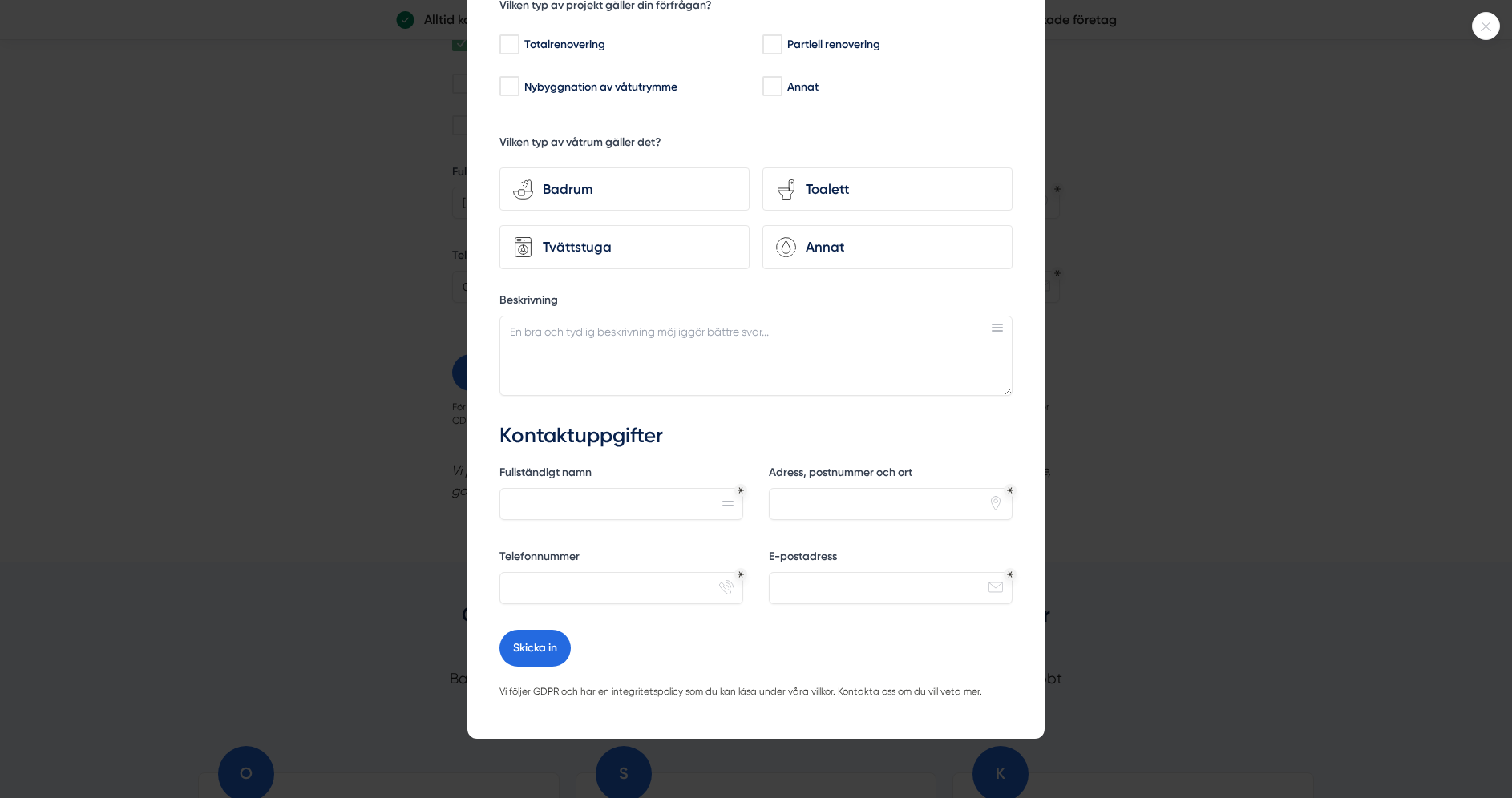
click at [1478, 24] on icon at bounding box center [1485, 26] width 27 height 9
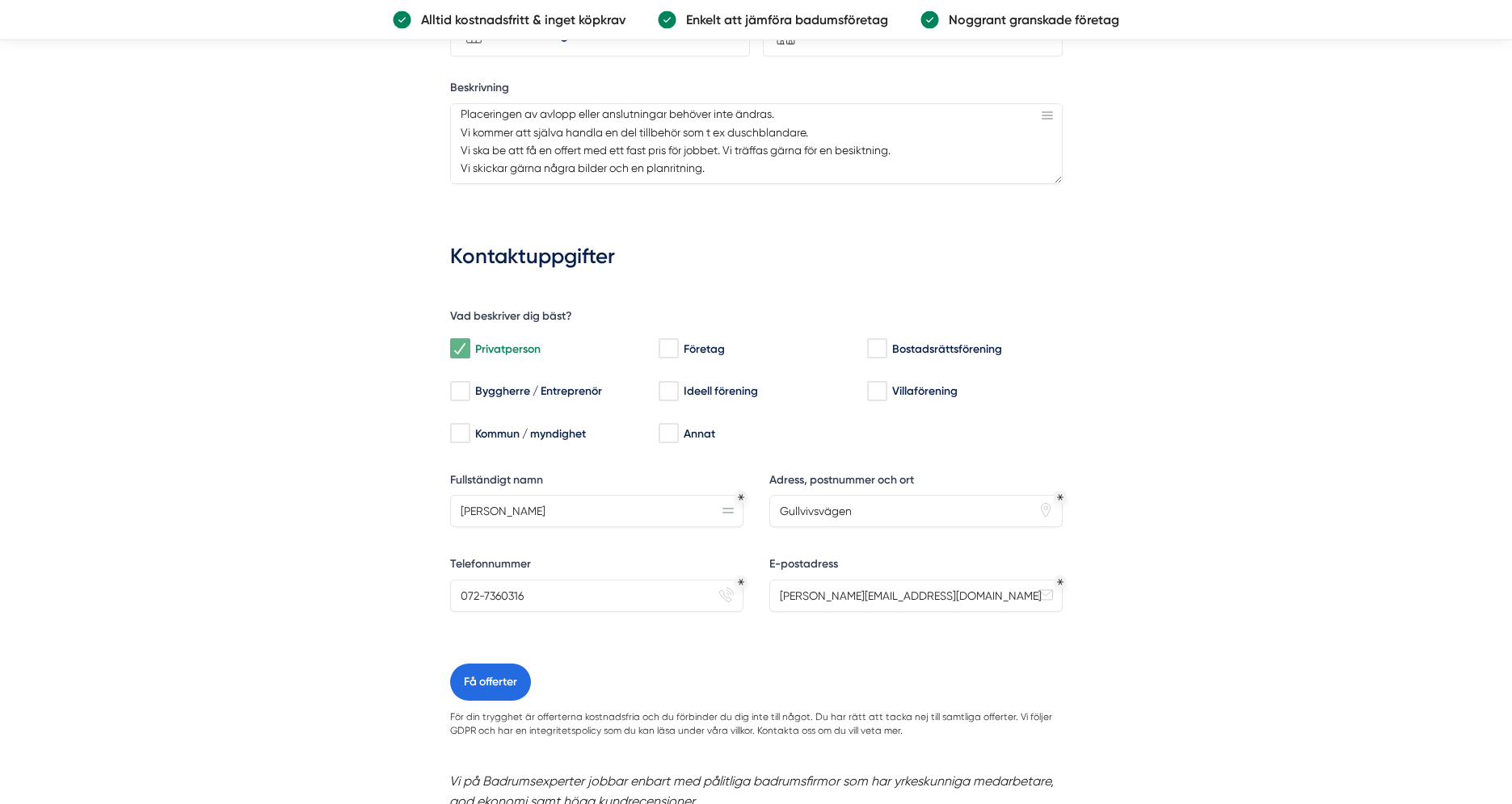
scroll to position [1103, 0]
click at [650, 165] on textarea "Vi behöver hjälp med en badrumsrenovering i en lägenhet på [STREET_ADDRESS]. De…" at bounding box center [756, 140] width 612 height 81
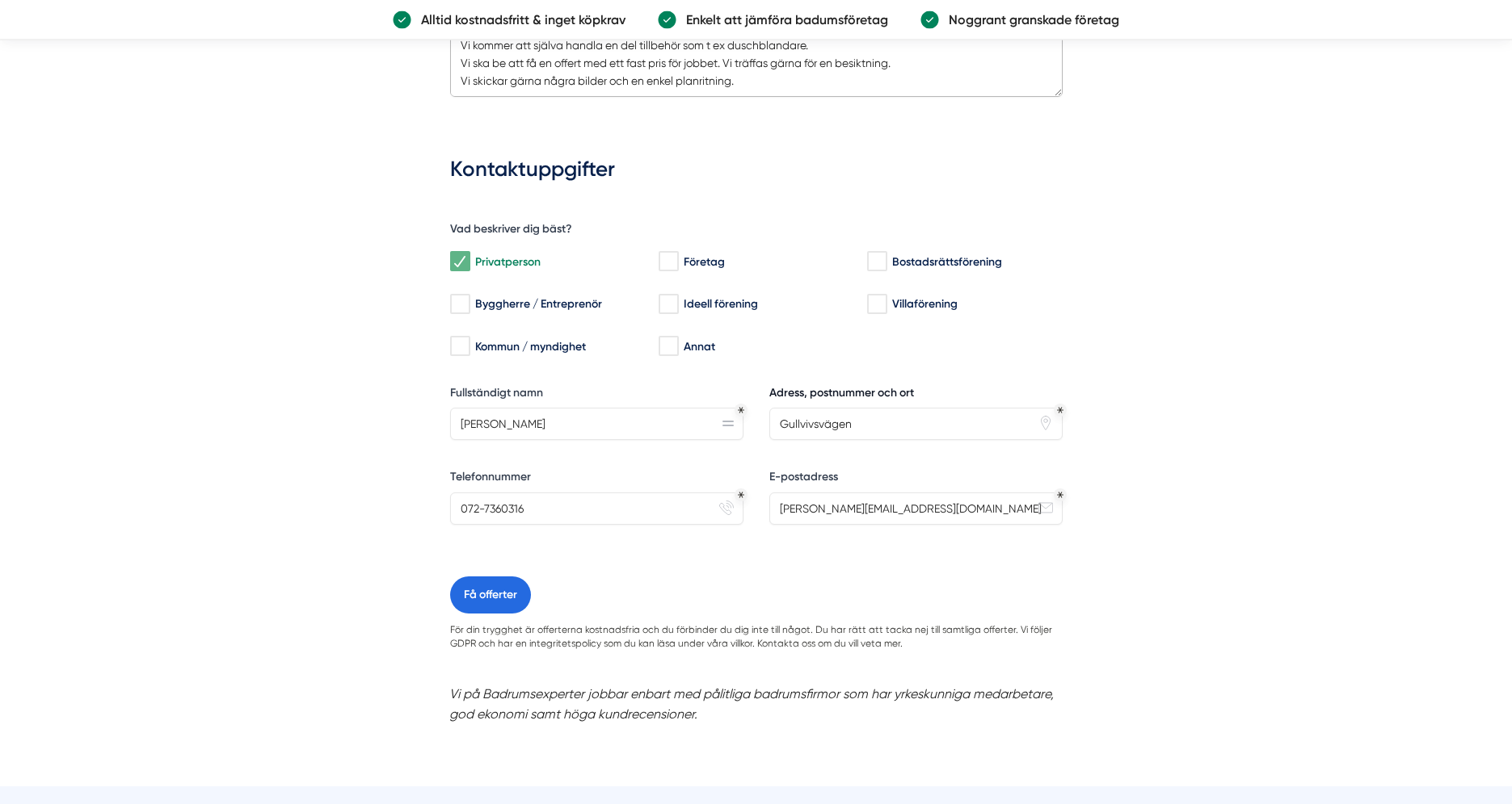
scroll to position [1336, 0]
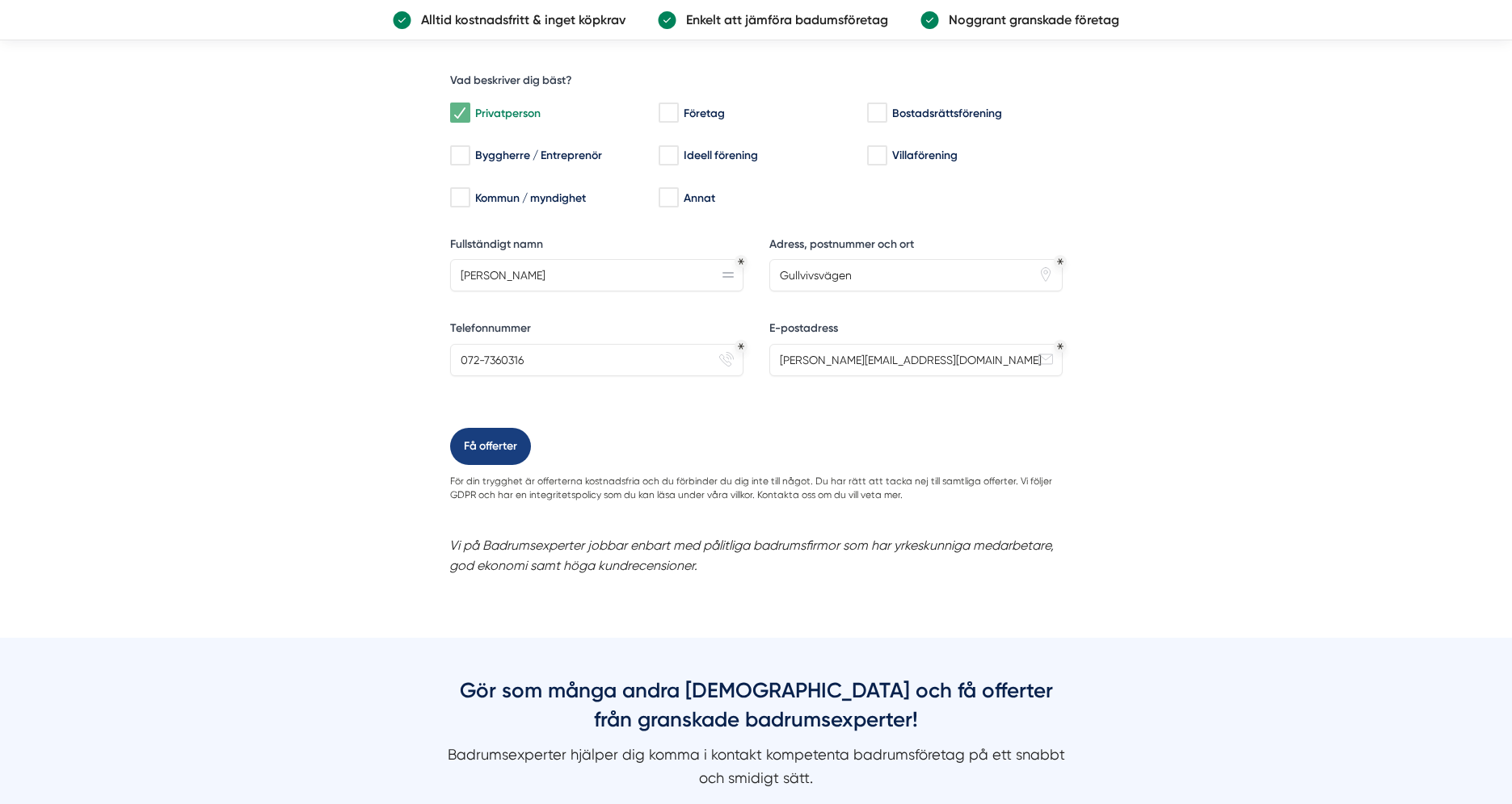
type textarea "Vi behöver hjälp med en badrumsrenovering i en lägenhet på [STREET_ADDRESS]. De…"
click at [494, 457] on button "Få offerter" at bounding box center [490, 446] width 81 height 37
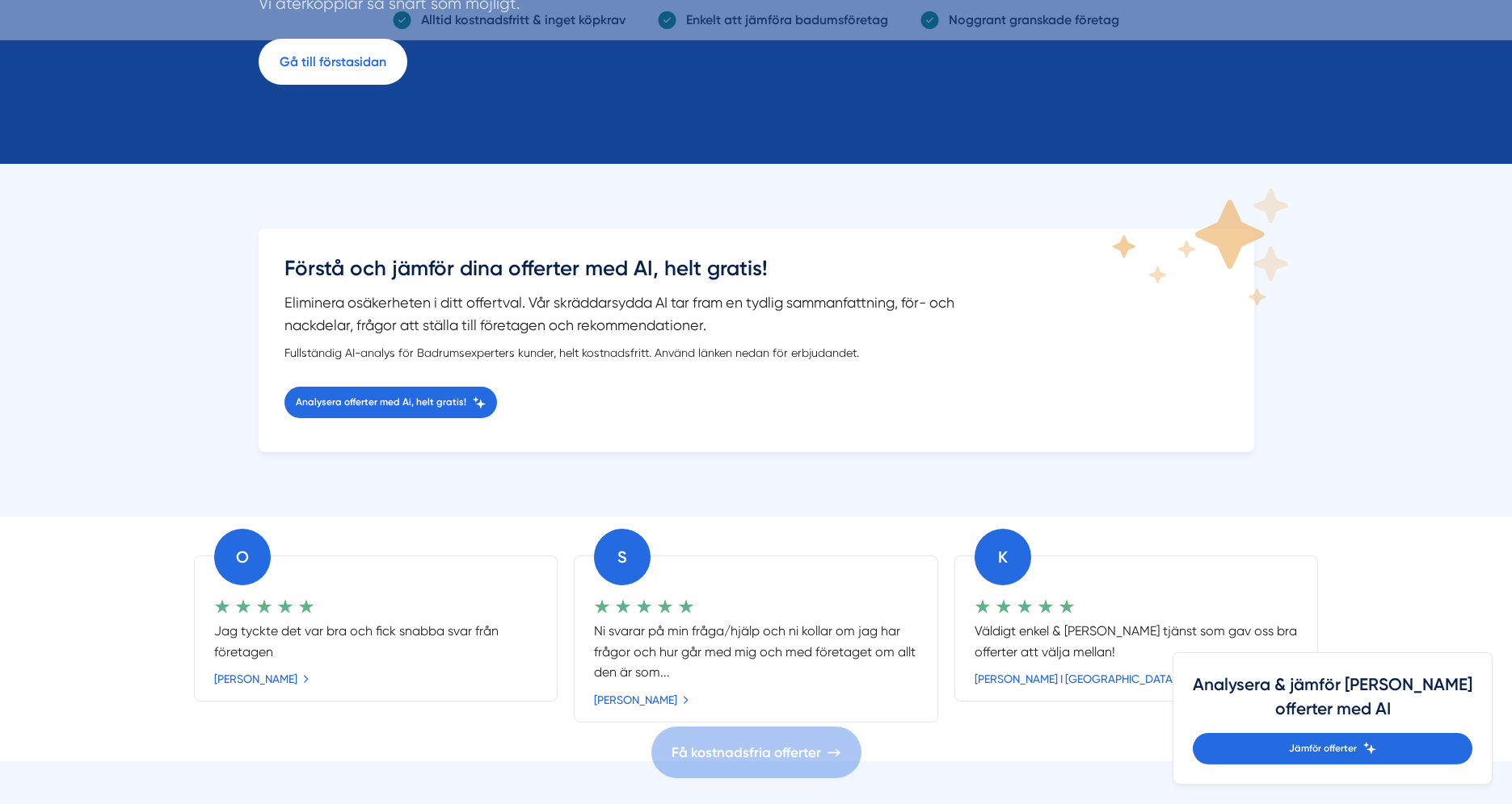
scroll to position [199, 0]
